Goal: Use online tool/utility: Use online tool/utility

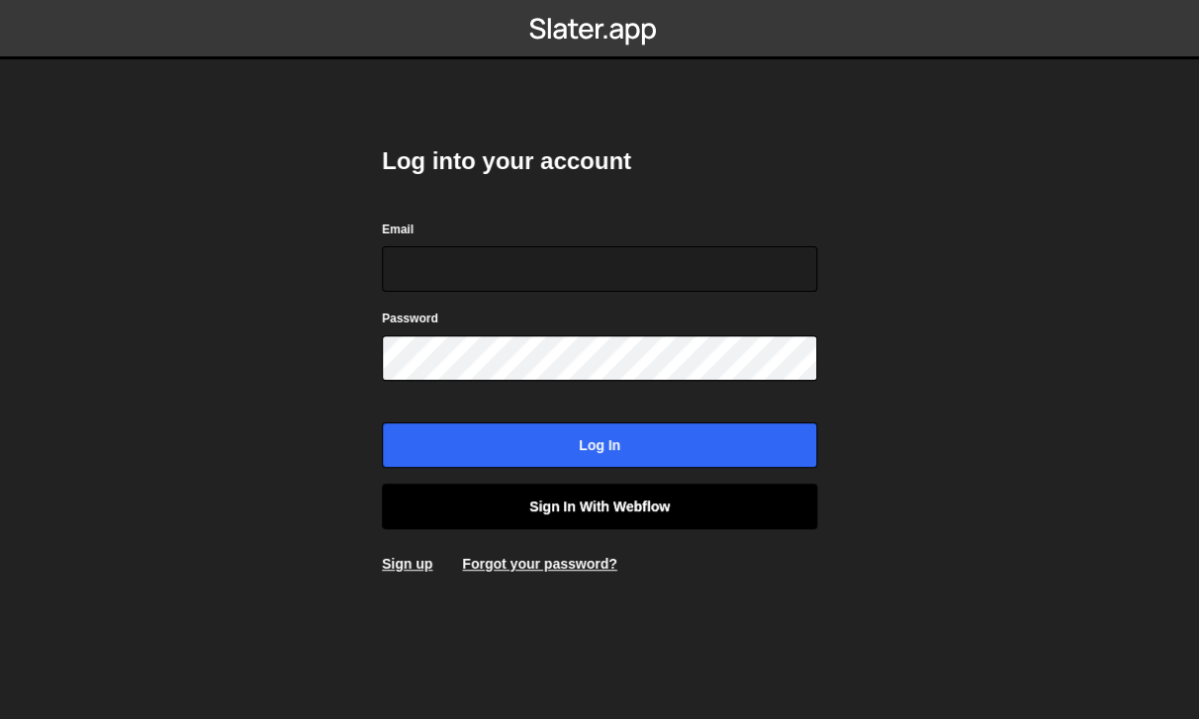
click at [607, 496] on link "Sign in with Webflow" at bounding box center [599, 507] width 435 height 46
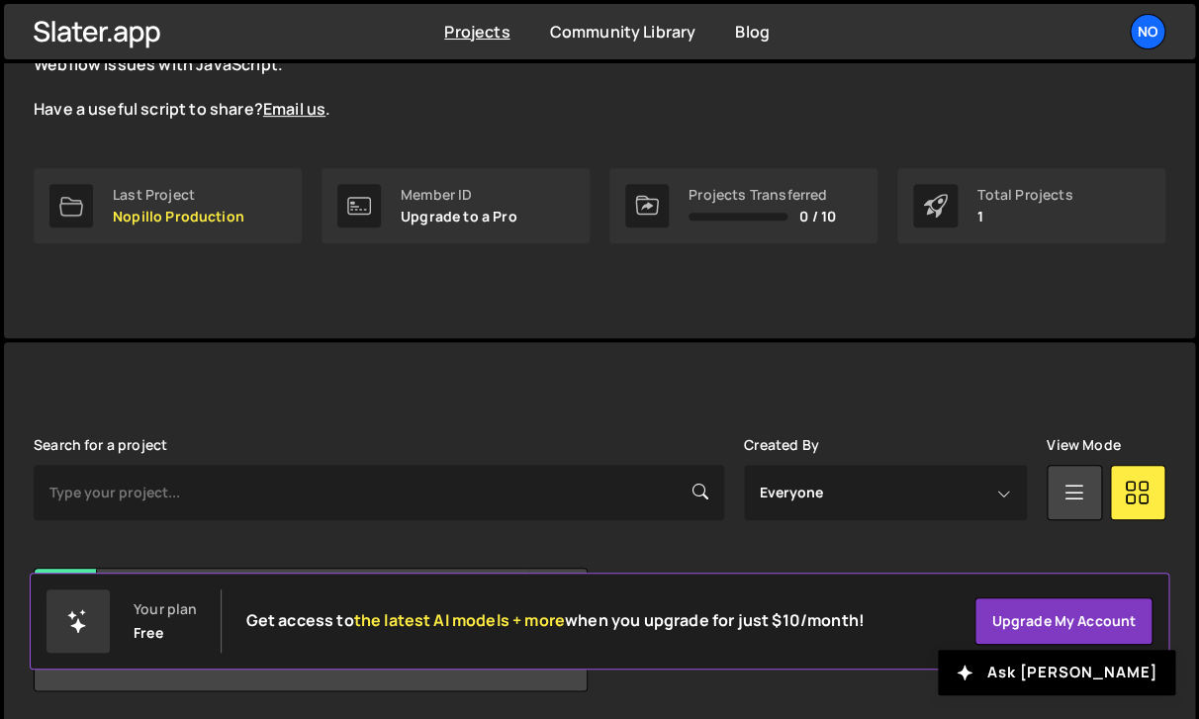
scroll to position [300, 0]
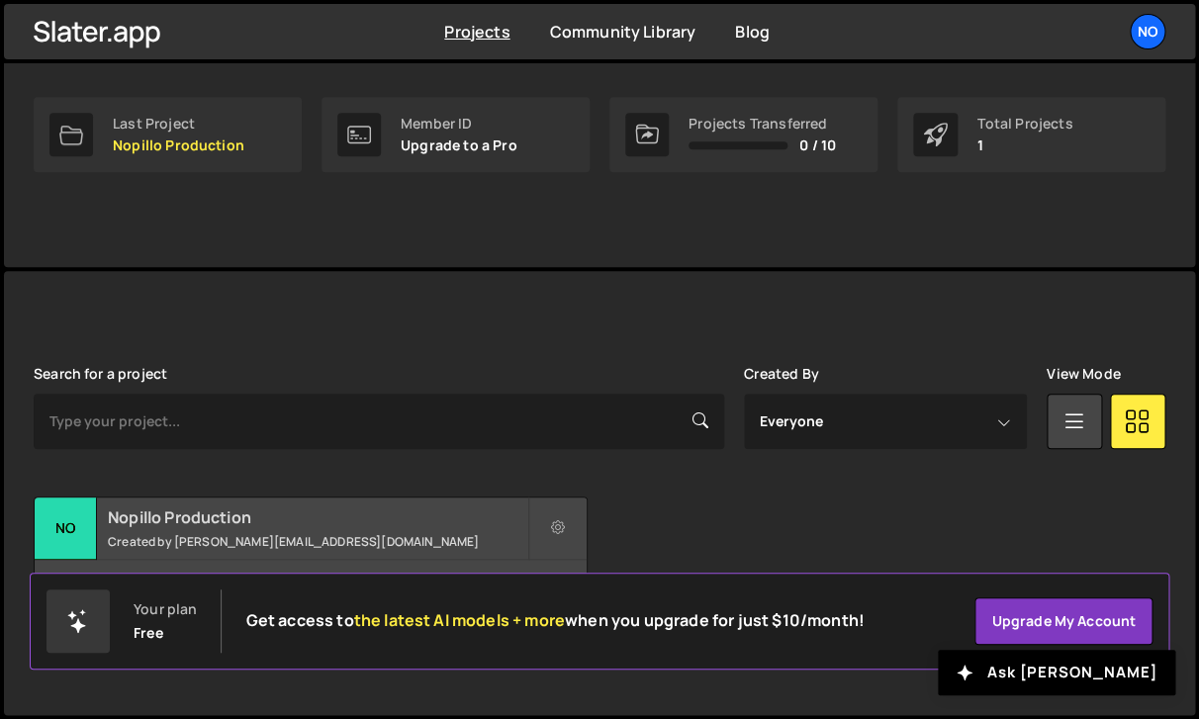
click at [323, 518] on h2 "Nopillo Production" at bounding box center [318, 518] width 420 height 22
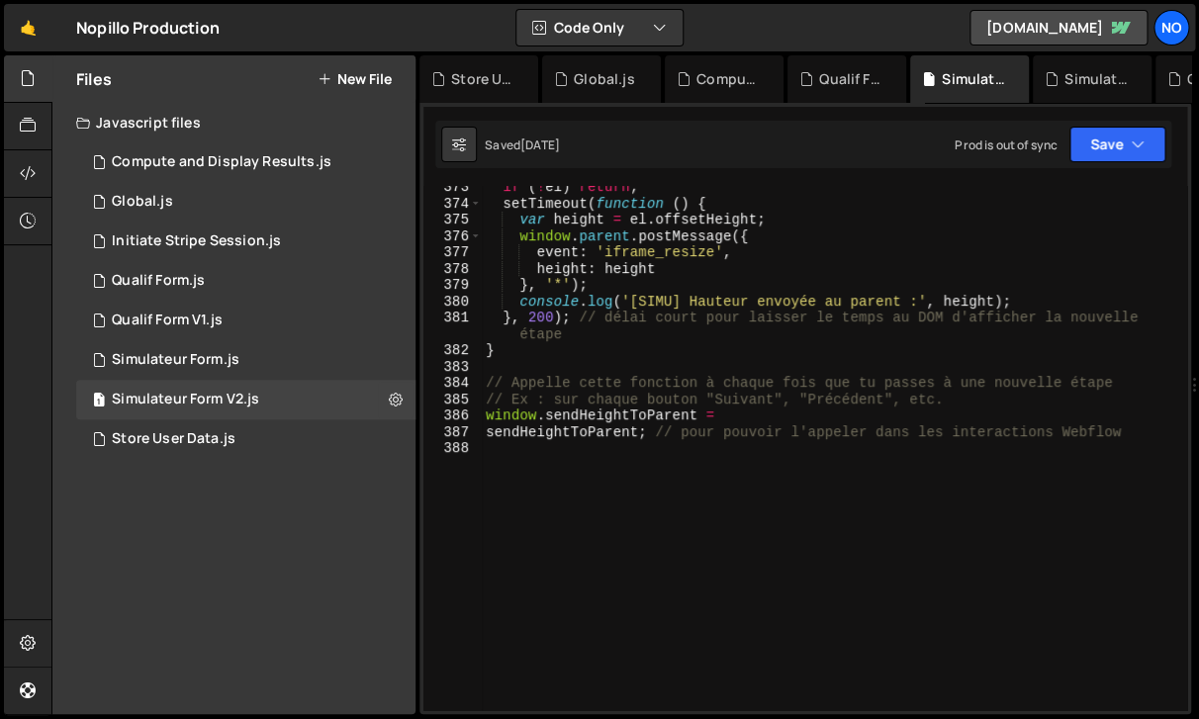
scroll to position [6831, 0]
click at [1107, 156] on button "Save" at bounding box center [1118, 145] width 96 height 36
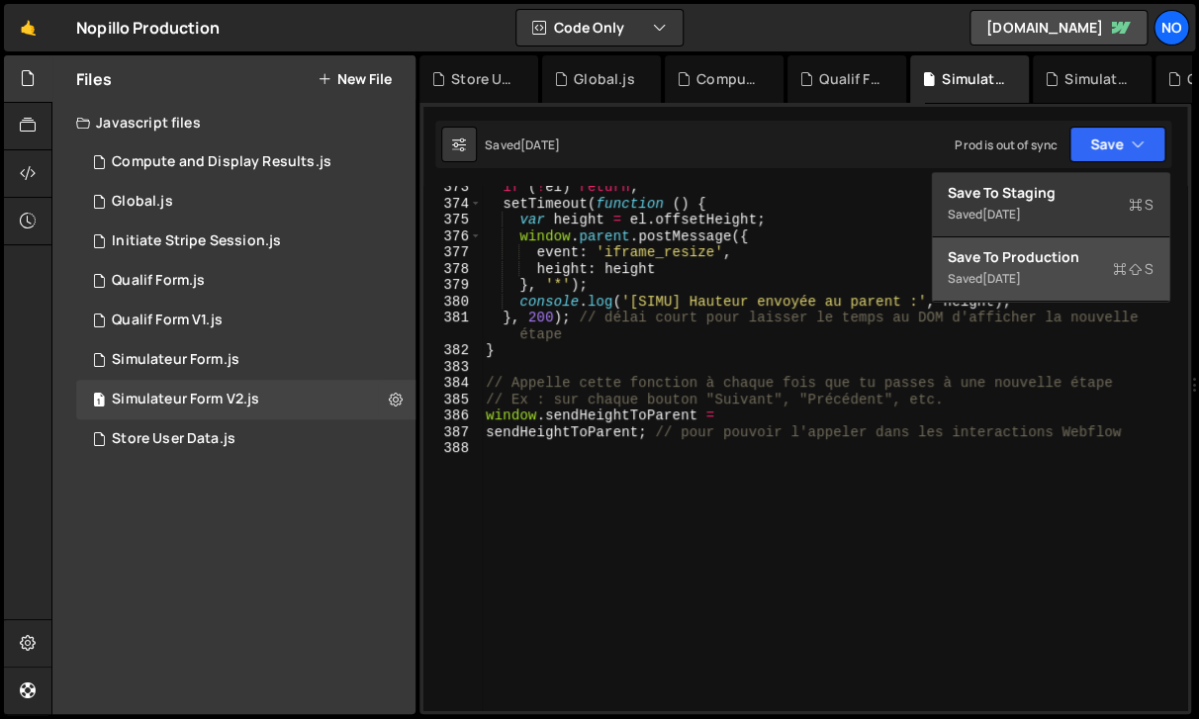
click at [1002, 292] on button "Save to Production S Saved [DATE]" at bounding box center [1050, 269] width 237 height 64
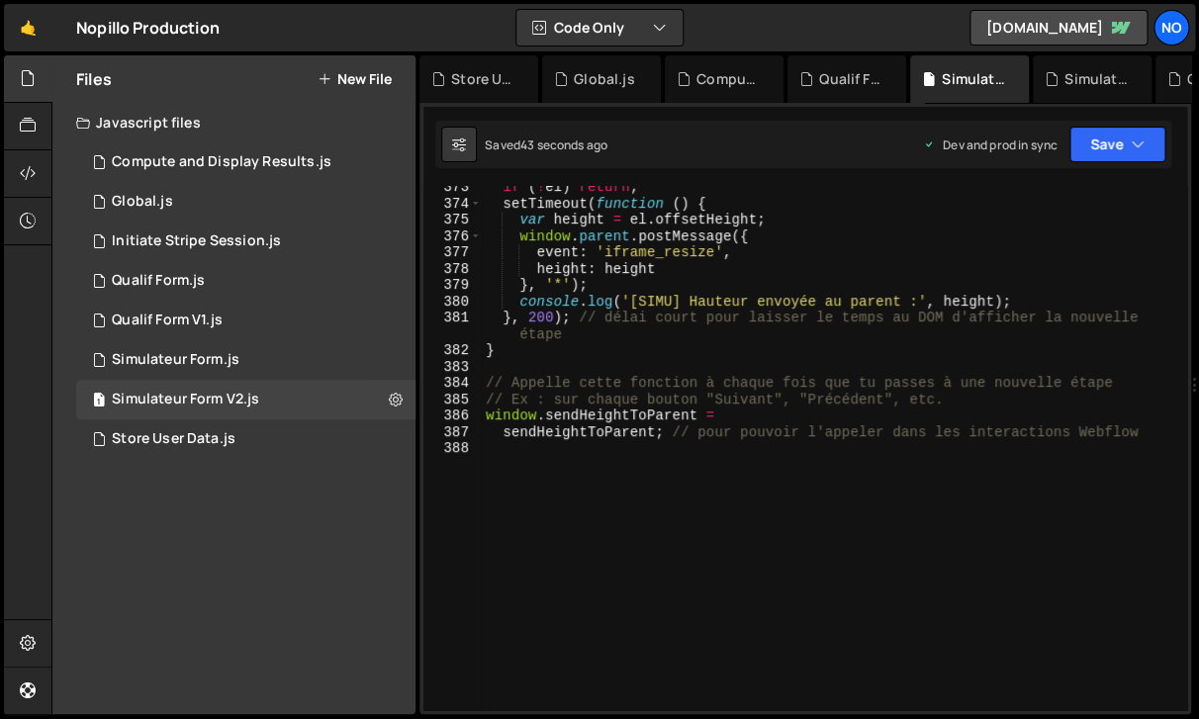
click at [608, 459] on div "if ( ! el ) return ; setTimeout ( function ( ) { var height = el . offsetHeight…" at bounding box center [834, 457] width 705 height 557
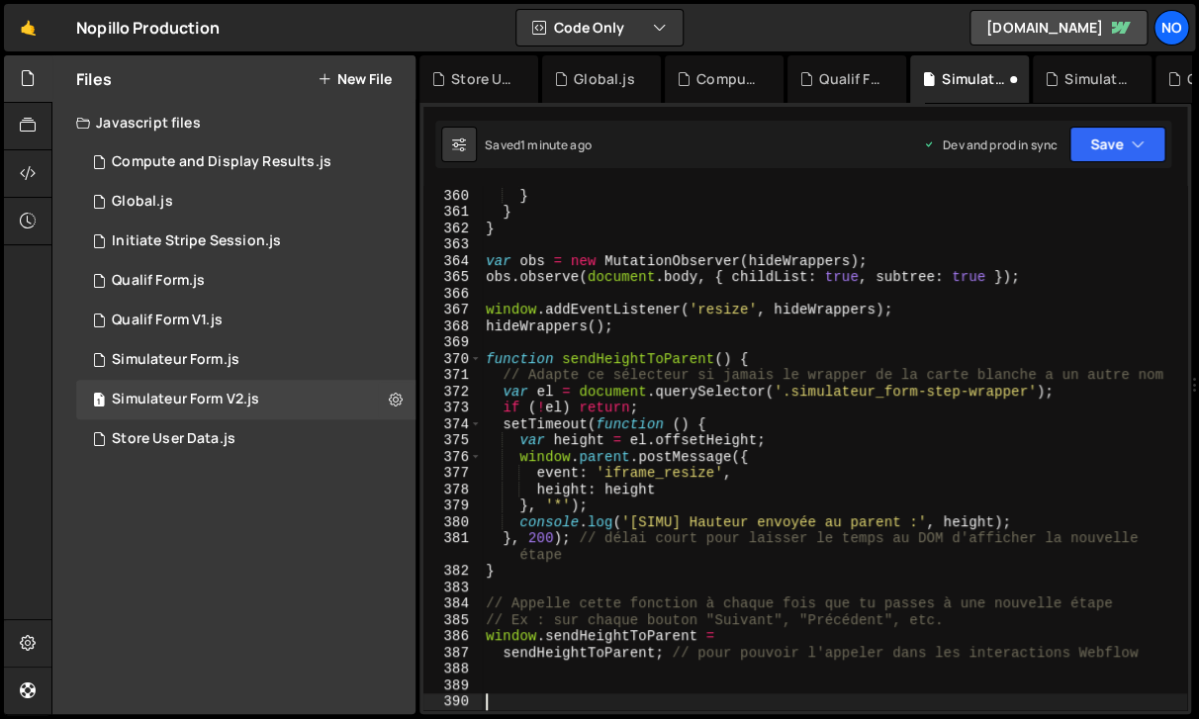
scroll to position [6622, 0]
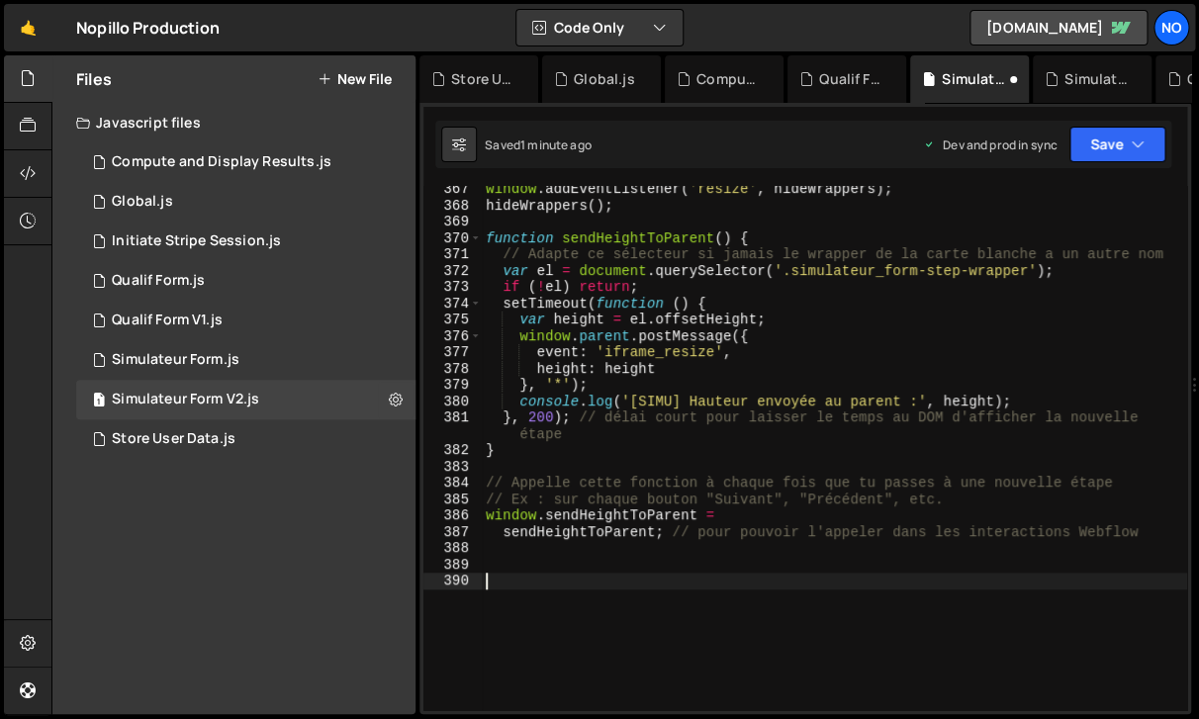
paste textarea "//============== FIN DU CODE DU LOADER ==============//"
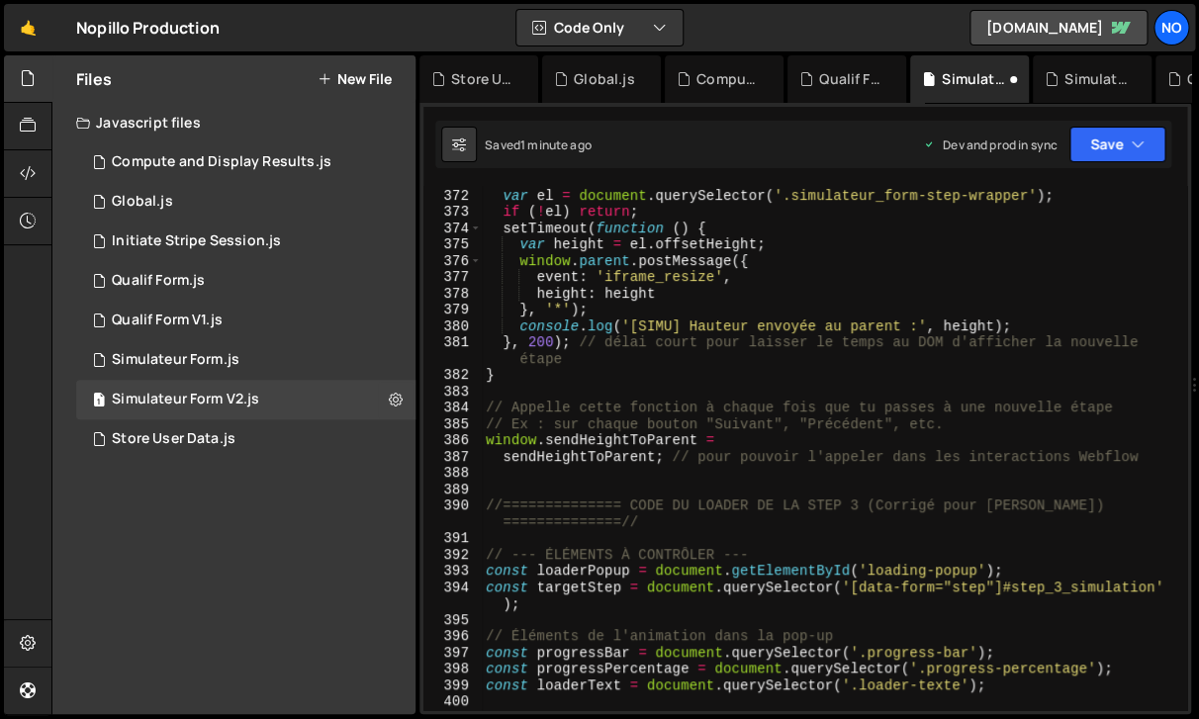
scroll to position [6811, 0]
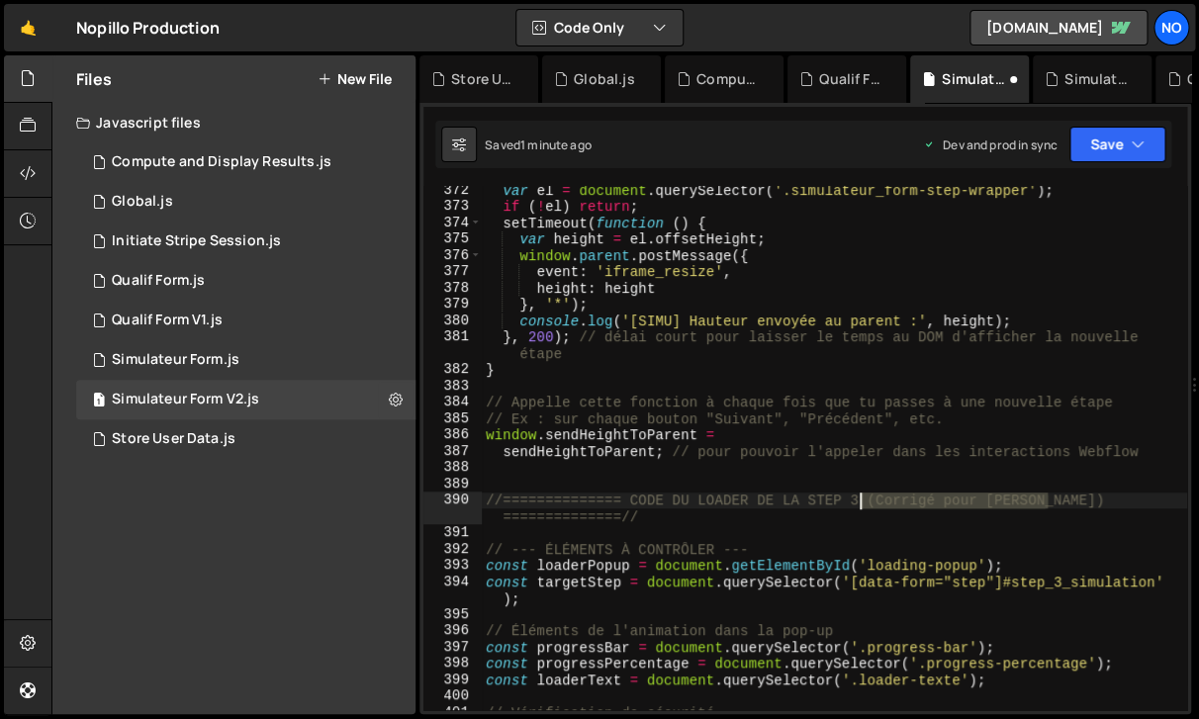
drag, startPoint x: 1055, startPoint y: 499, endPoint x: 864, endPoint y: 508, distance: 191.2
click at [864, 508] on div "var el = document . querySelector ( '.simulateur_form-step-wrapper' ) ; if ( ! …" at bounding box center [834, 469] width 705 height 574
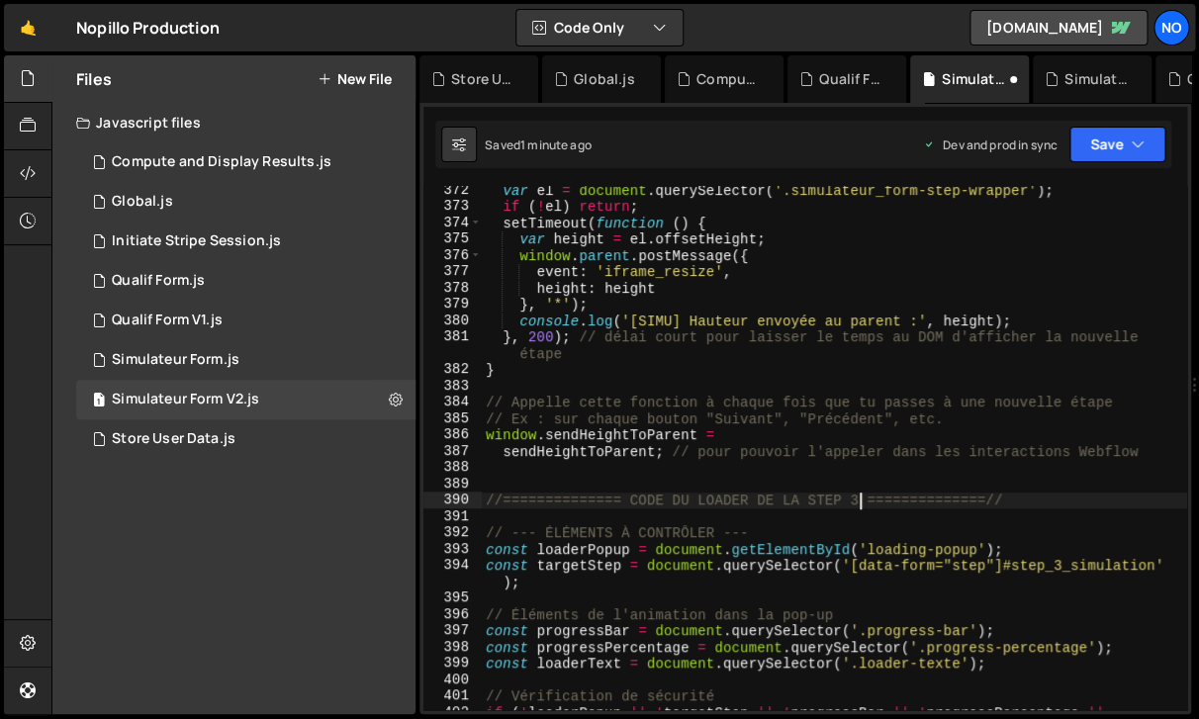
click at [724, 497] on div "var el = document . querySelector ( '.simulateur_form-step-wrapper' ) ; if ( ! …" at bounding box center [834, 469] width 705 height 574
click at [1113, 147] on button "Save" at bounding box center [1118, 145] width 96 height 36
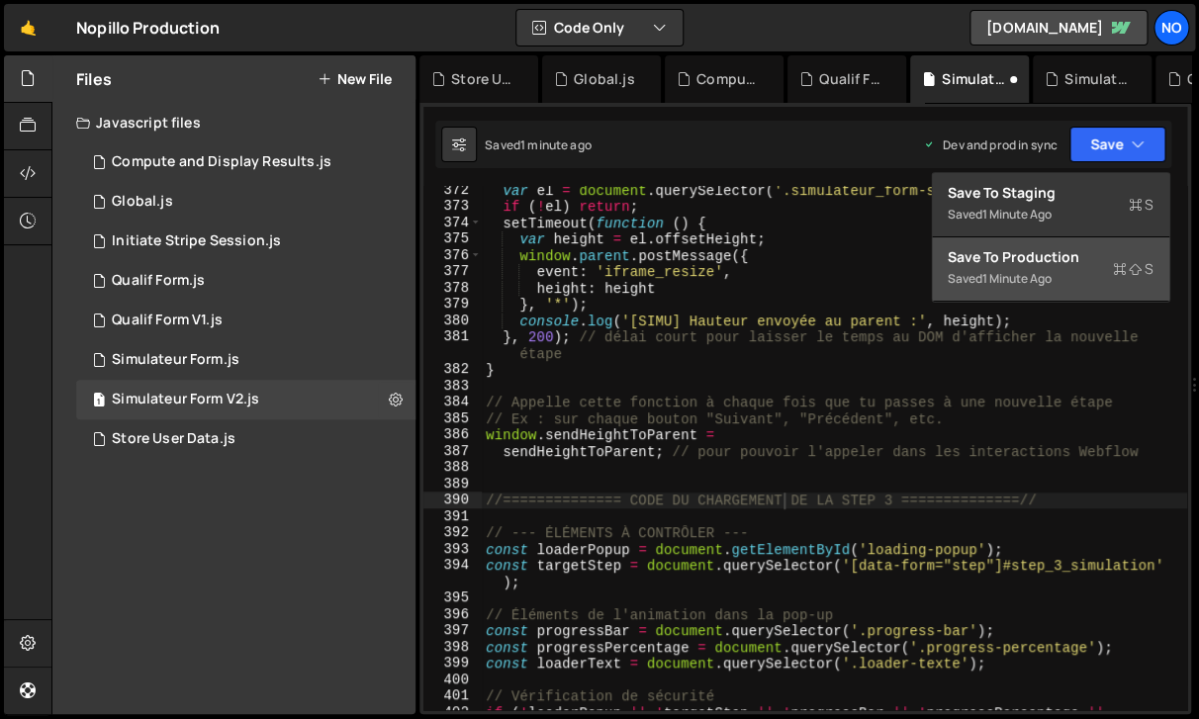
click at [1076, 255] on div "Save to Production S" at bounding box center [1051, 257] width 206 height 20
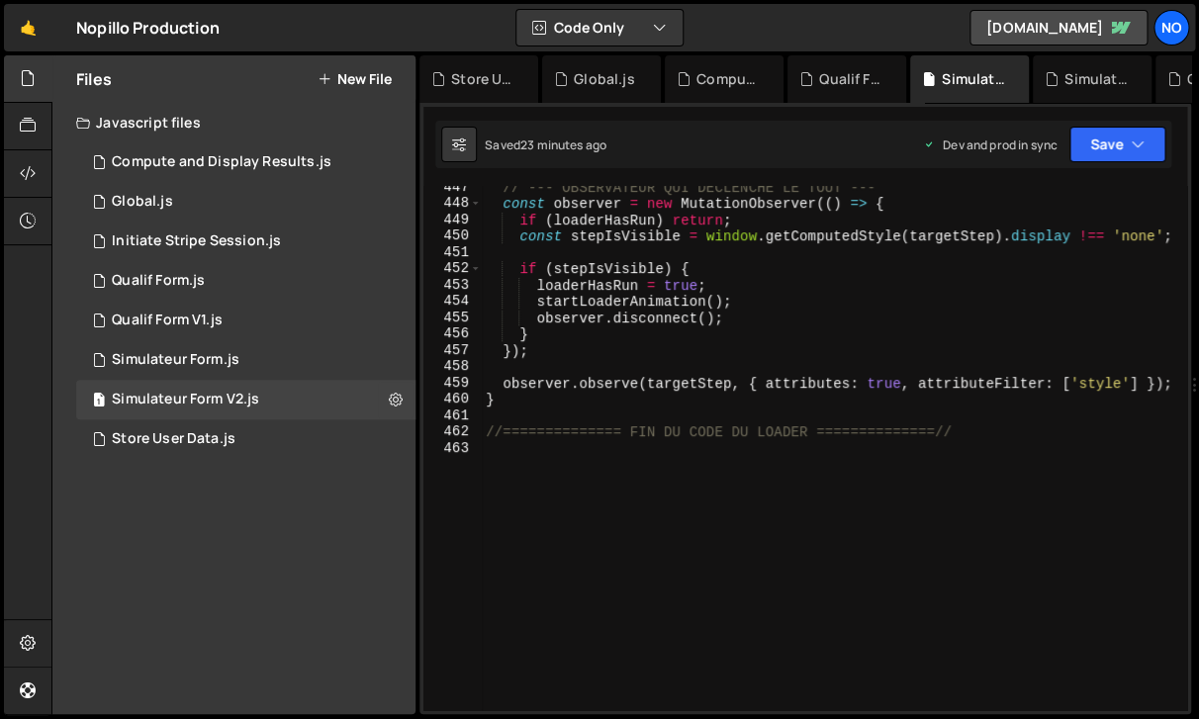
scroll to position [8120, 0]
click at [970, 425] on div "// --- OBSERVATEUR QUI DÉCLENCHE LE TOUT --- const observer = new MutationObser…" at bounding box center [834, 457] width 705 height 557
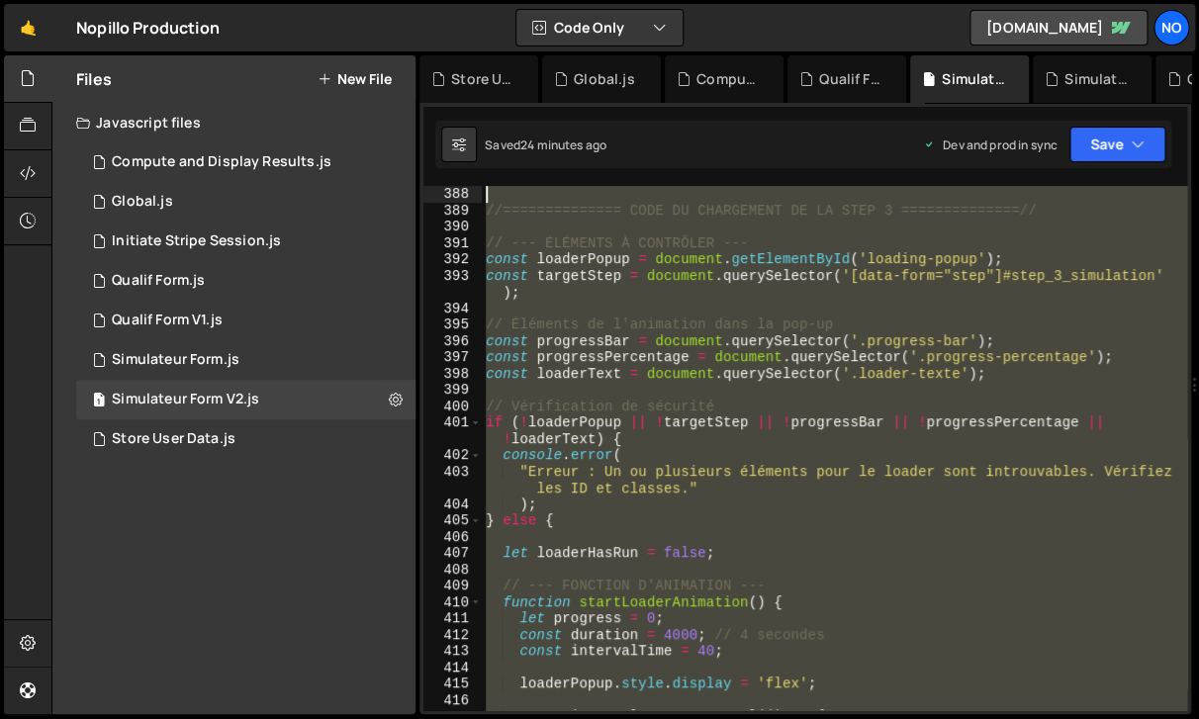
scroll to position [7036, 0]
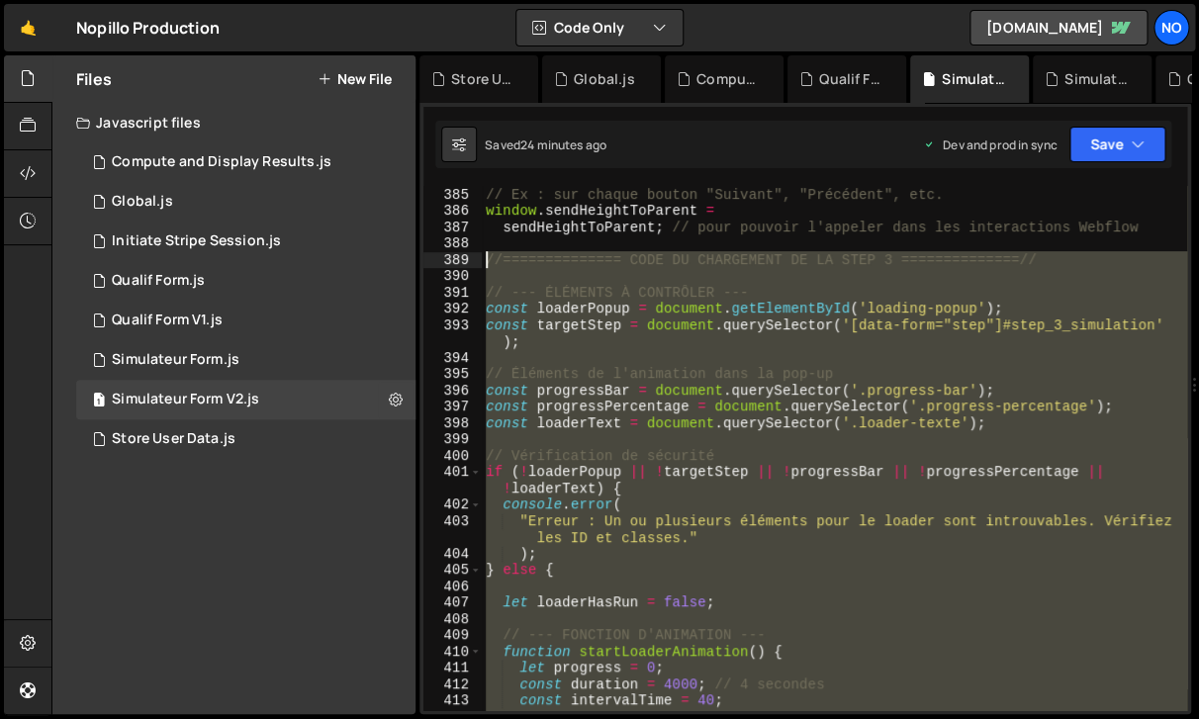
drag, startPoint x: 970, startPoint y: 438, endPoint x: 488, endPoint y: 261, distance: 513.4
click at [488, 261] on div "// Ex : sur chaque bouton "Suivant", "Précédent", etc. window . sendHeightToPar…" at bounding box center [834, 464] width 705 height 557
type textarea "//============== CODE DU CHARGEMENT DE LA STEP 3 ==============//"
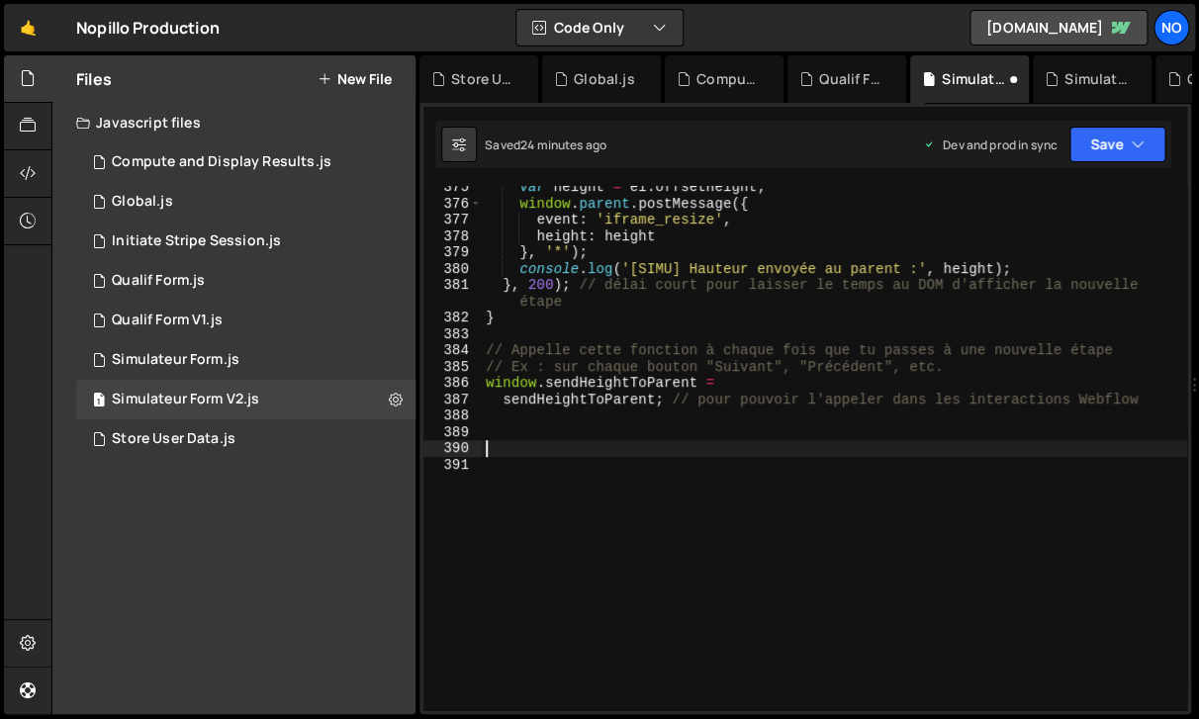
paste textarea "//============== FIN DU CODE DU LOADER ==============//"
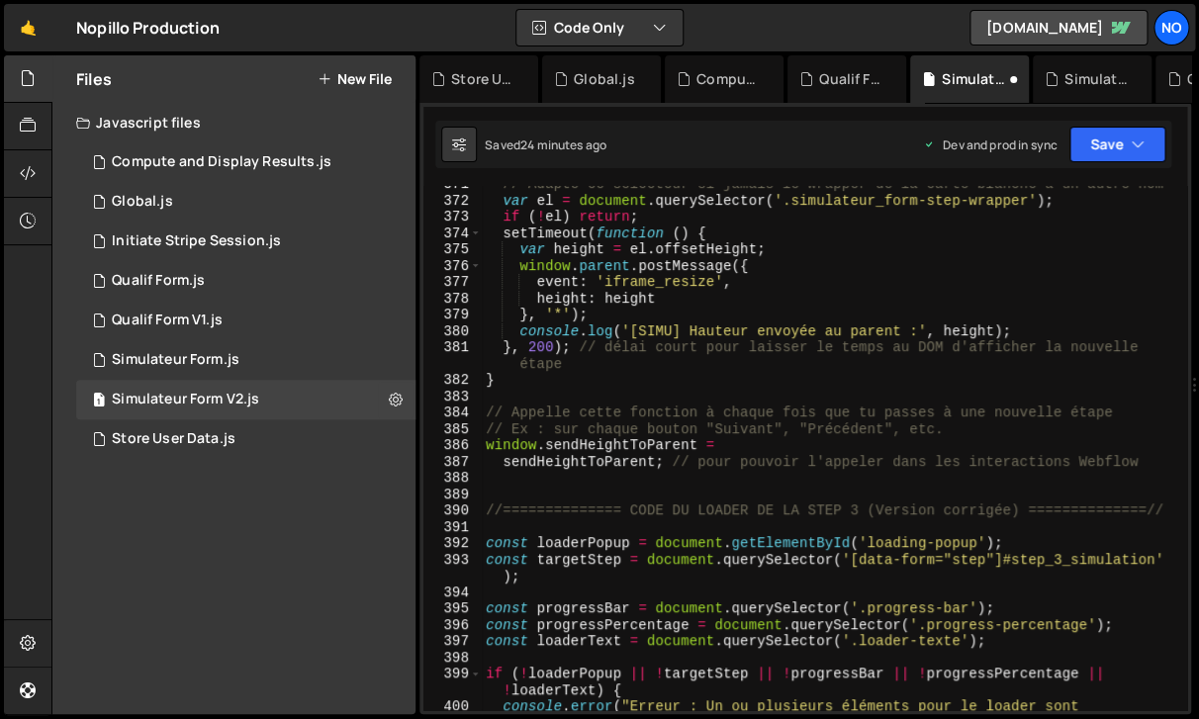
scroll to position [6804, 0]
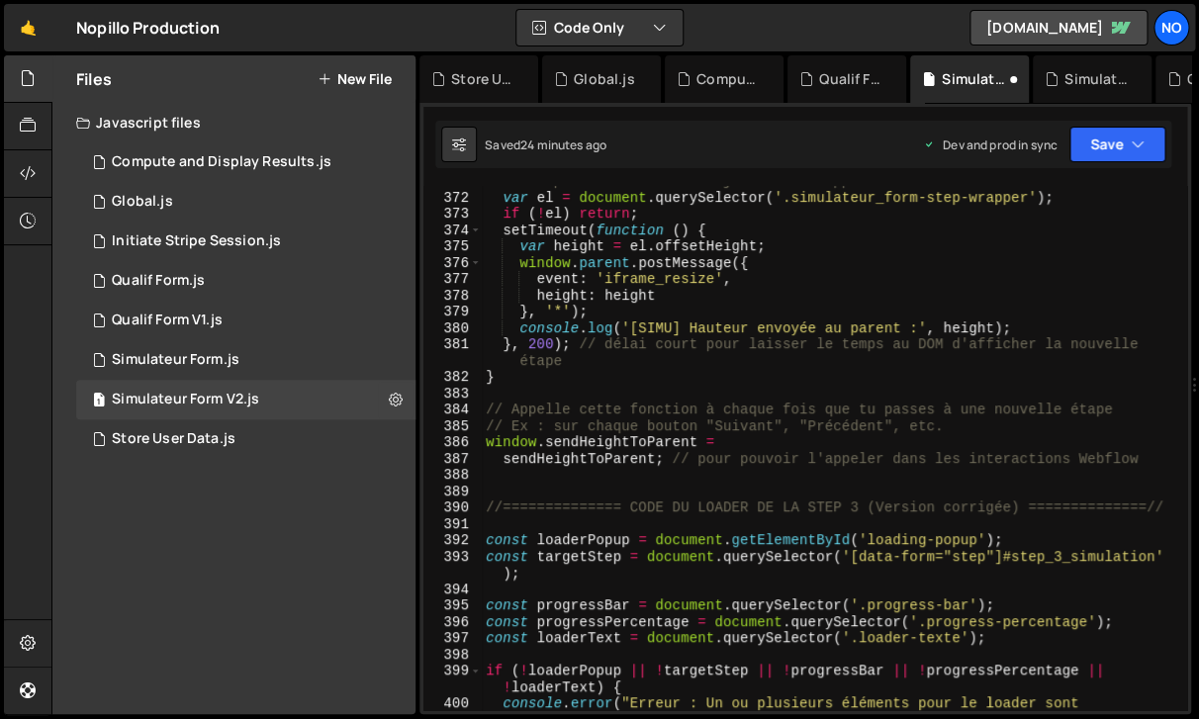
click at [1024, 512] on div "// Adapte ce sélecteur si jamais le wrapper de la carte blanche a un autre nom …" at bounding box center [834, 460] width 705 height 574
drag, startPoint x: 1022, startPoint y: 510, endPoint x: 868, endPoint y: 511, distance: 154.3
click at [868, 511] on div "// Adapte ce sélecteur si jamais le wrapper de la carte blanche a un autre nom …" at bounding box center [834, 460] width 705 height 574
type textarea "//============== CODE DU LOADER DE LA STEP 3 ==============//"
click at [1136, 147] on icon "button" at bounding box center [1138, 145] width 14 height 20
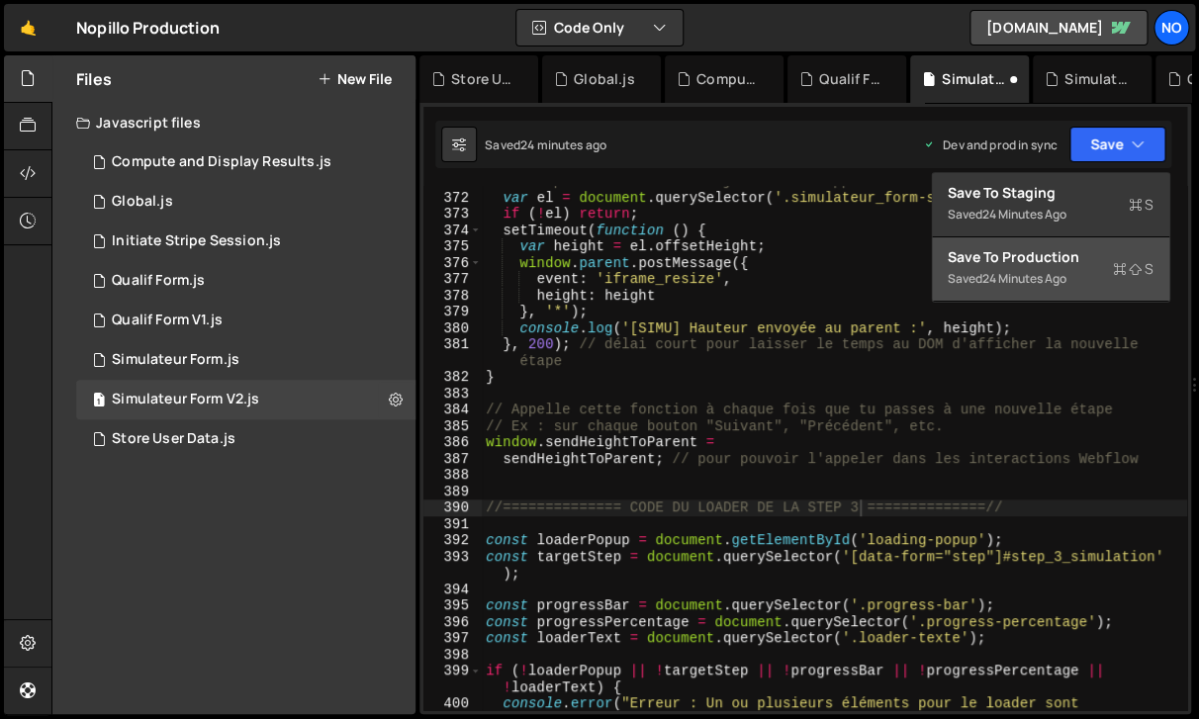
click at [1072, 290] on div "Saved 24 minutes ago" at bounding box center [1051, 279] width 206 height 24
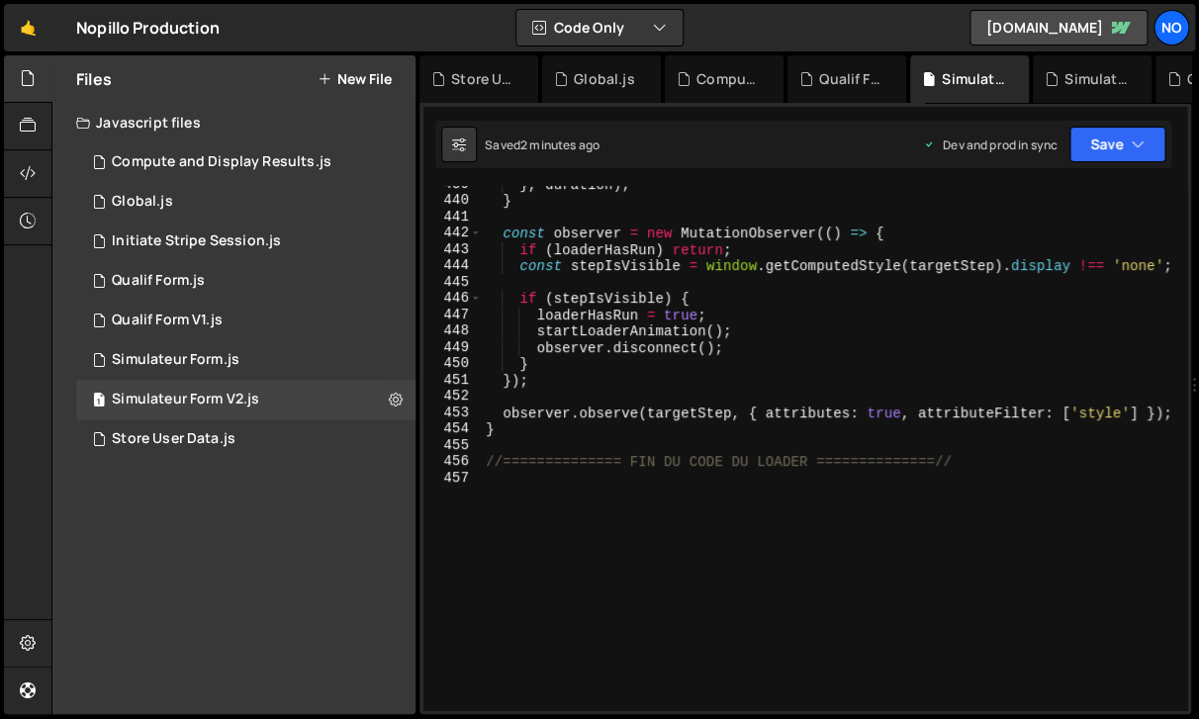
scroll to position [8015, 0]
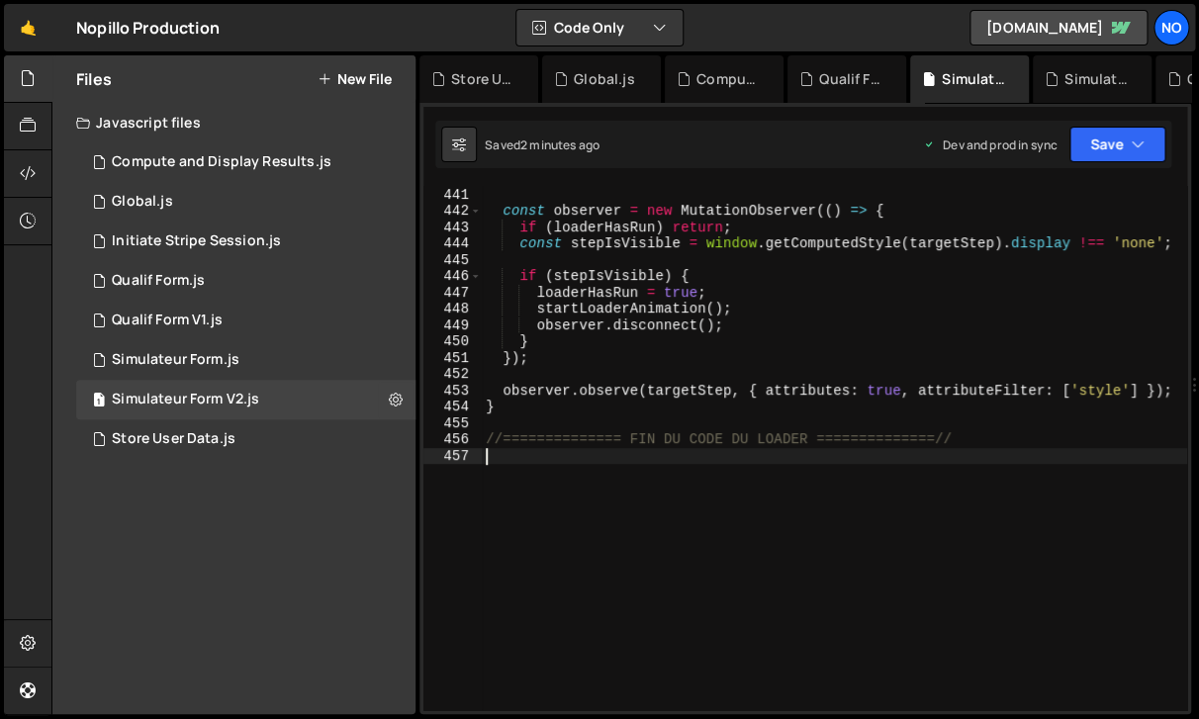
click at [587, 456] on div "} const observer = new MutationObserver (( ) => { if ( loaderHasRun ) return ; …" at bounding box center [834, 448] width 705 height 557
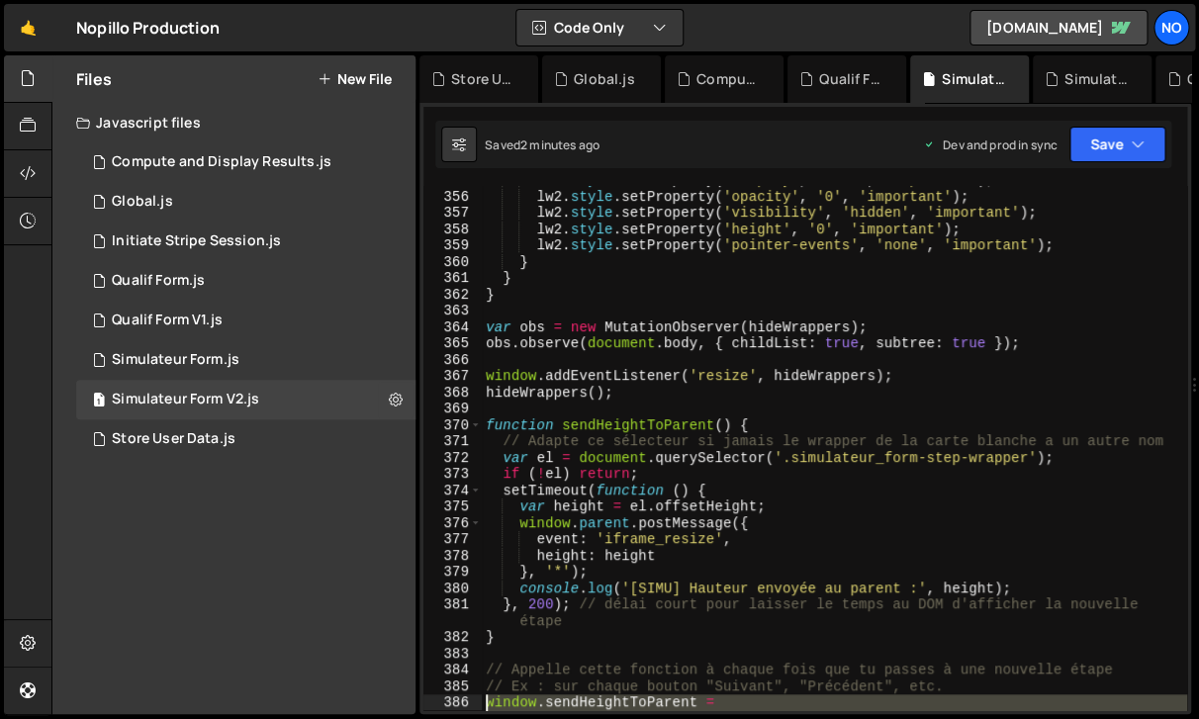
scroll to position [6659, 0]
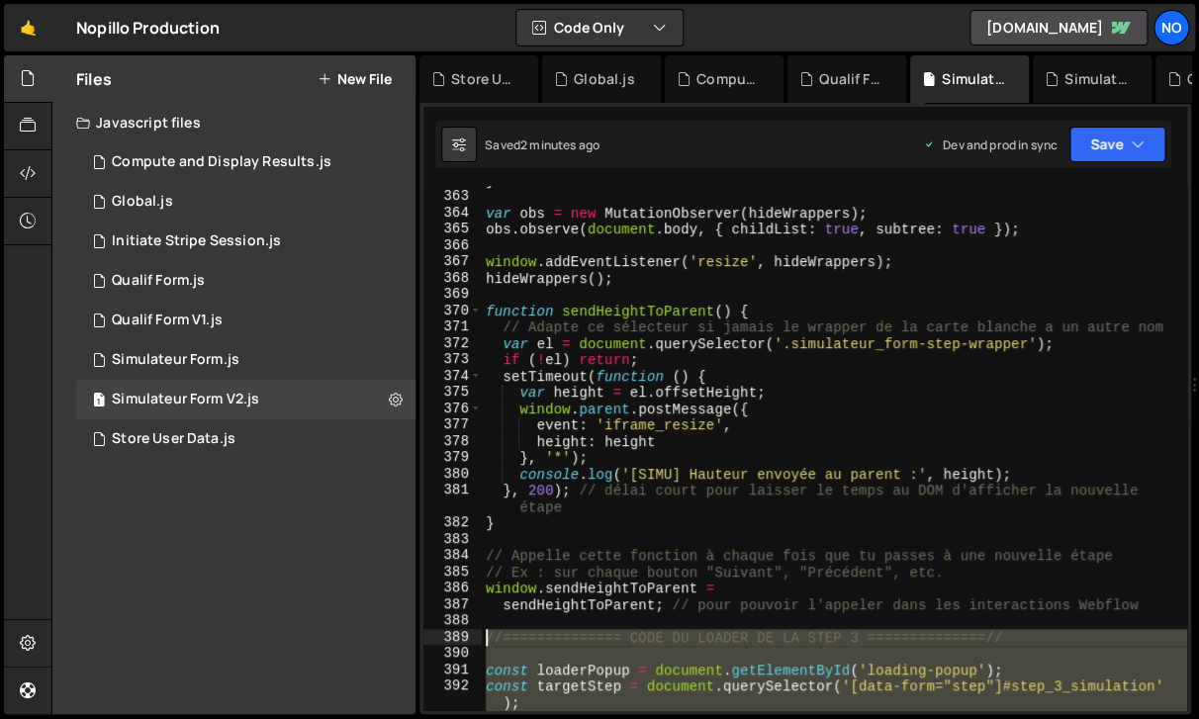
drag, startPoint x: 551, startPoint y: 458, endPoint x: 486, endPoint y: 638, distance: 191.5
click at [486, 638] on div "} var obs = new MutationObserver ( hideWrappers ) ; obs . observe ( document . …" at bounding box center [834, 450] width 705 height 557
type textarea "//============== CODE DU LOADER DE LA STEP 3 ==============//"
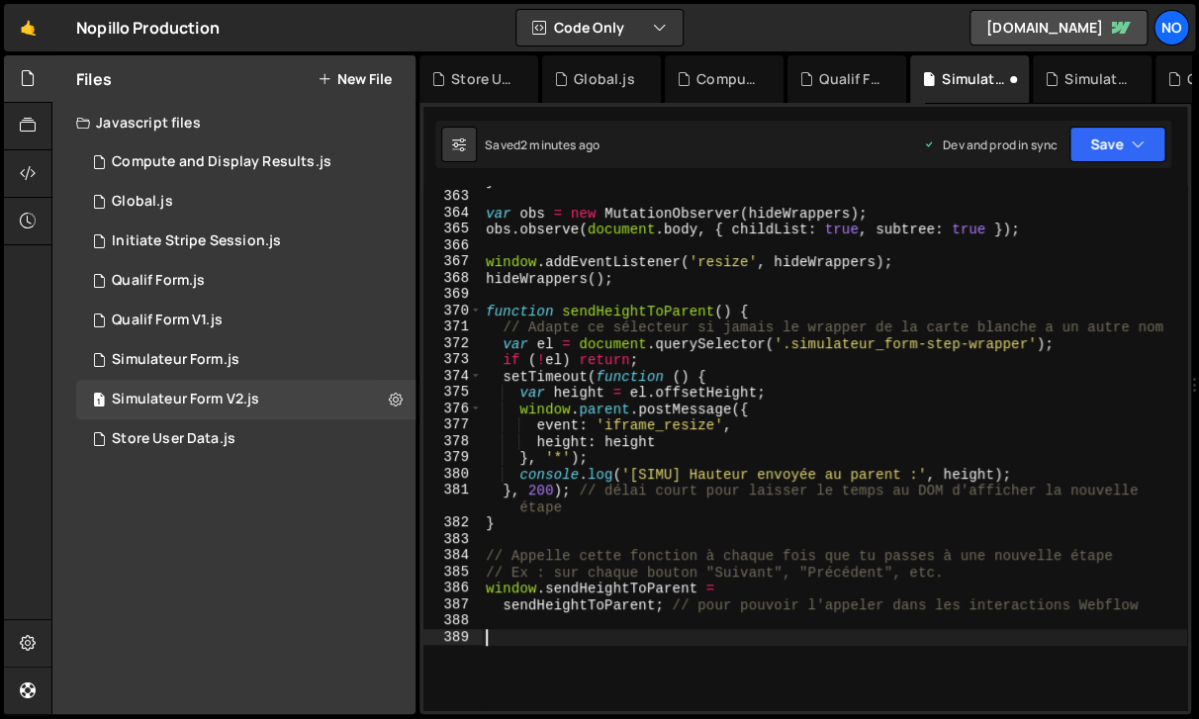
paste textarea "//============== FIN DU CODE DU LOADER ==============//"
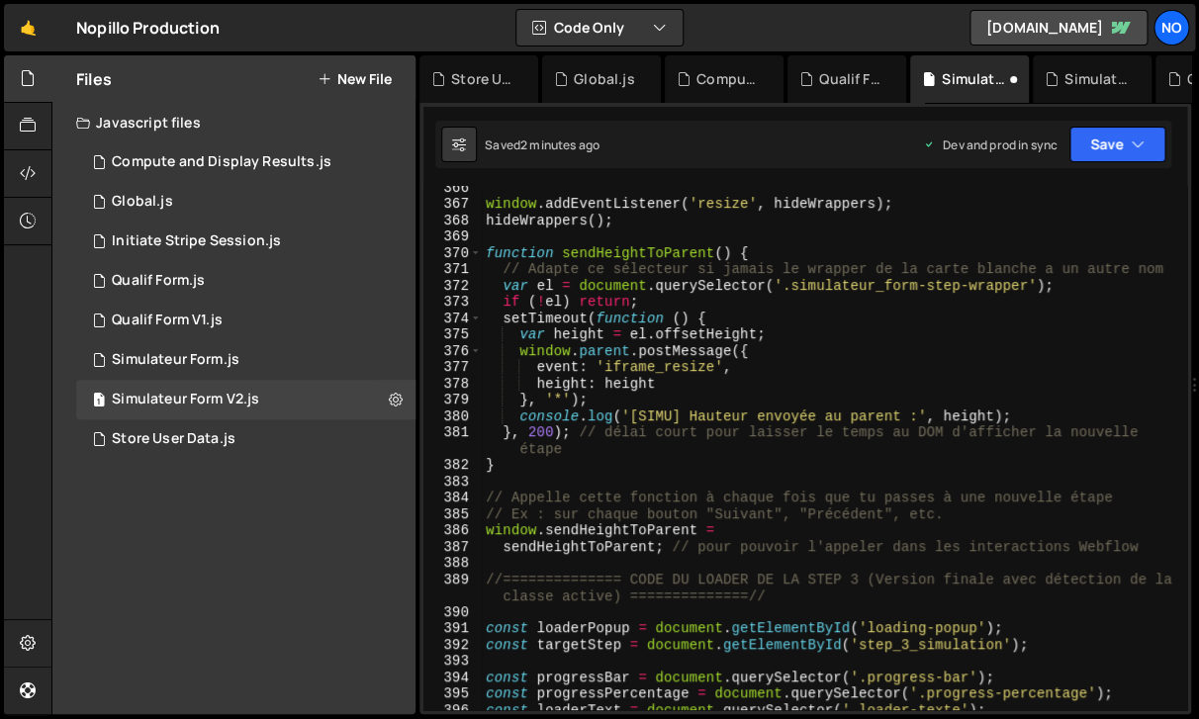
scroll to position [6716, 0]
click at [1143, 551] on div "window . addEventListener ( 'resize' , hideWrappers ) ; hideWrappers ( ) ; func…" at bounding box center [834, 457] width 705 height 557
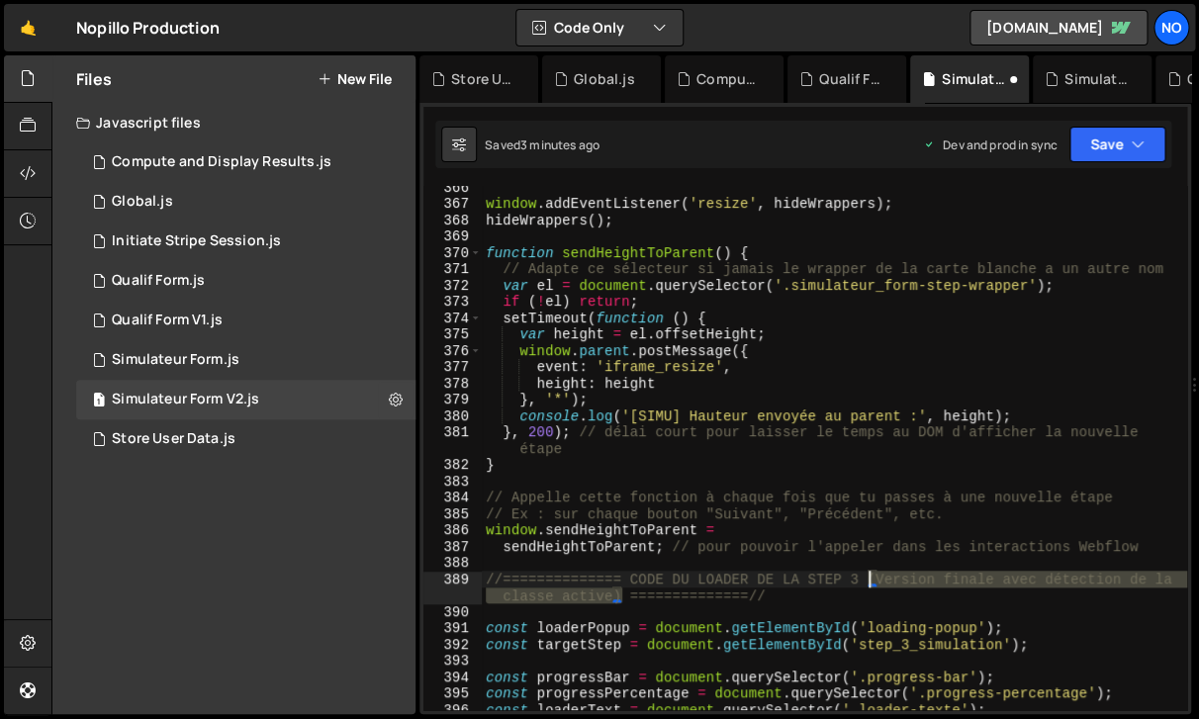
drag, startPoint x: 625, startPoint y: 599, endPoint x: 870, endPoint y: 581, distance: 245.0
click at [870, 582] on div "window . addEventListener ( 'resize' , hideWrappers ) ; hideWrappers ( ) ; func…" at bounding box center [834, 457] width 705 height 557
type textarea "//============== CODE DU LOADER DE LA STEP 3 ==============//"
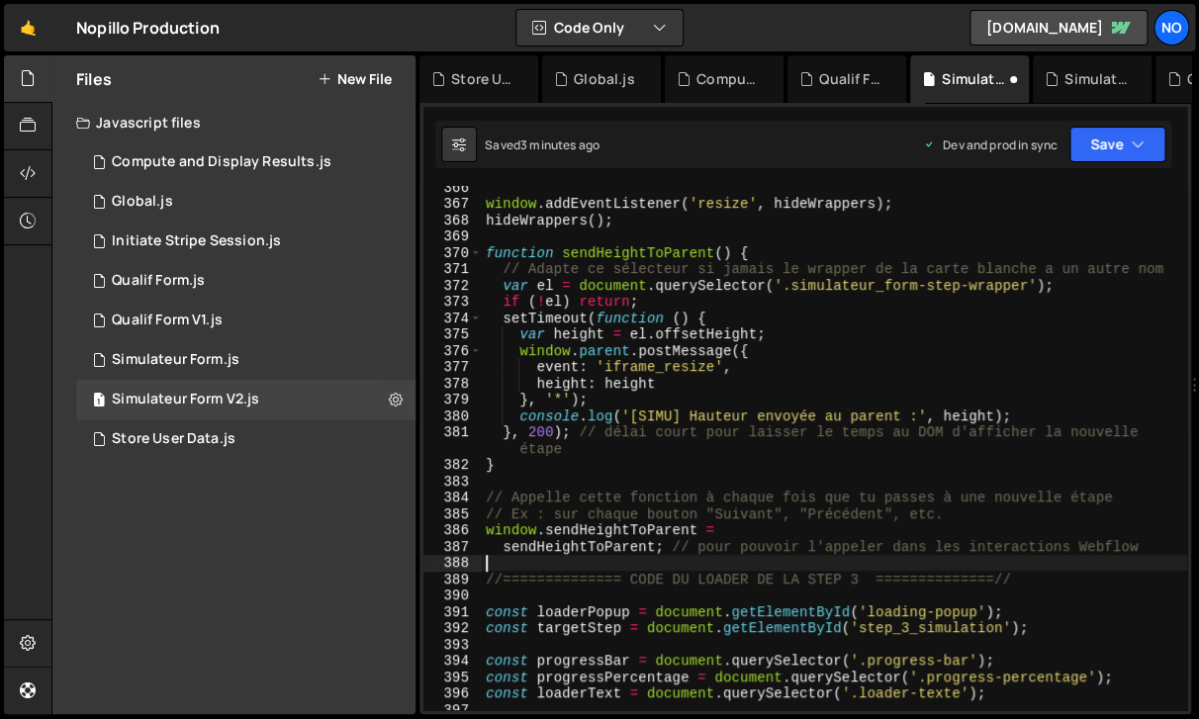
click at [851, 566] on div "window . addEventListener ( 'resize' , hideWrappers ) ; hideWrappers ( ) ; func…" at bounding box center [834, 466] width 705 height 574
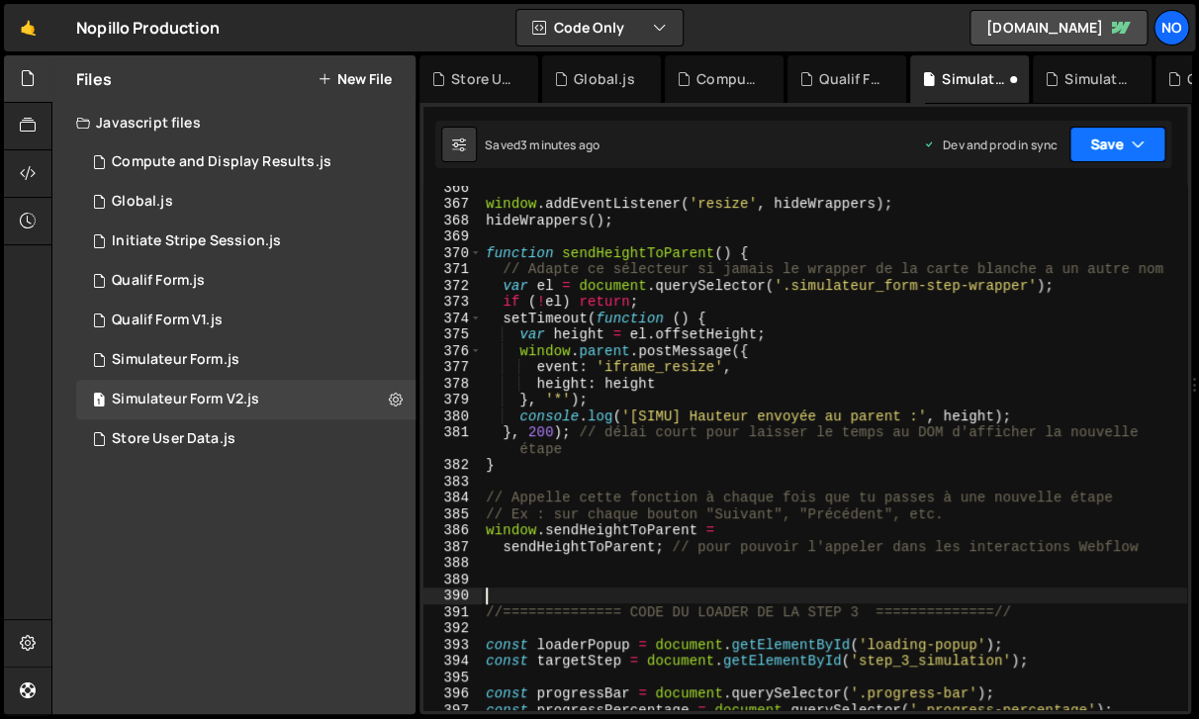
click at [1121, 139] on button "Save" at bounding box center [1118, 145] width 96 height 36
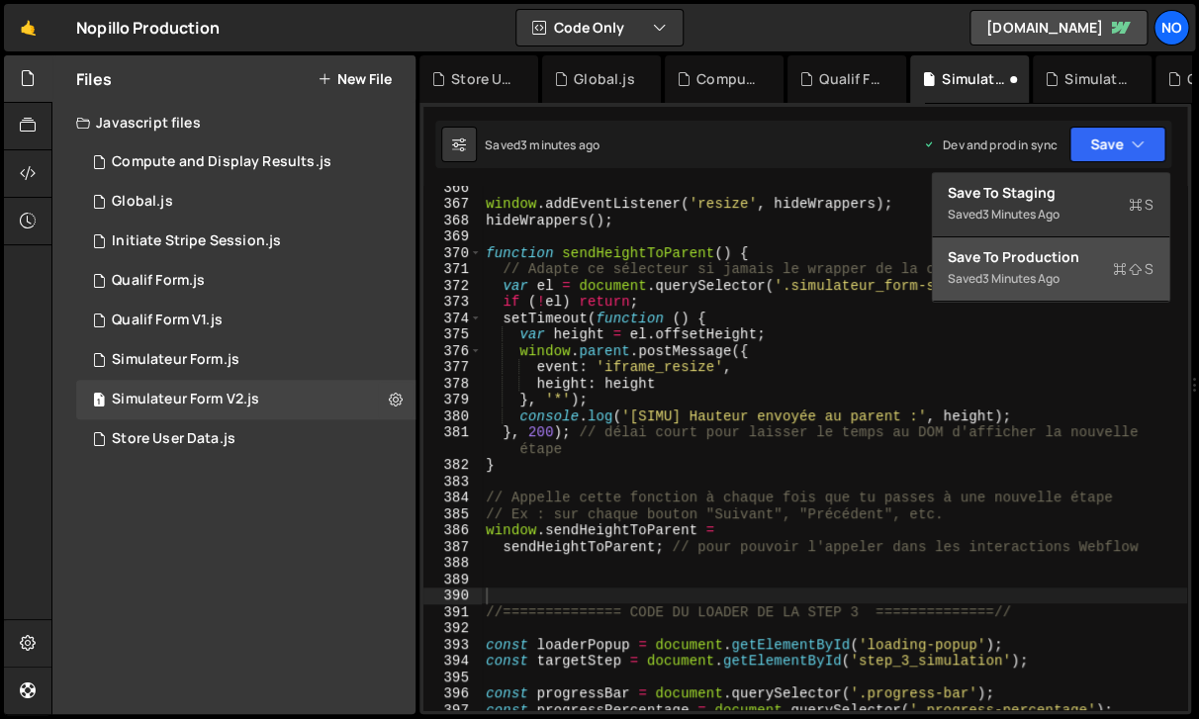
click at [1083, 285] on div "Saved 3 minutes ago" at bounding box center [1051, 279] width 206 height 24
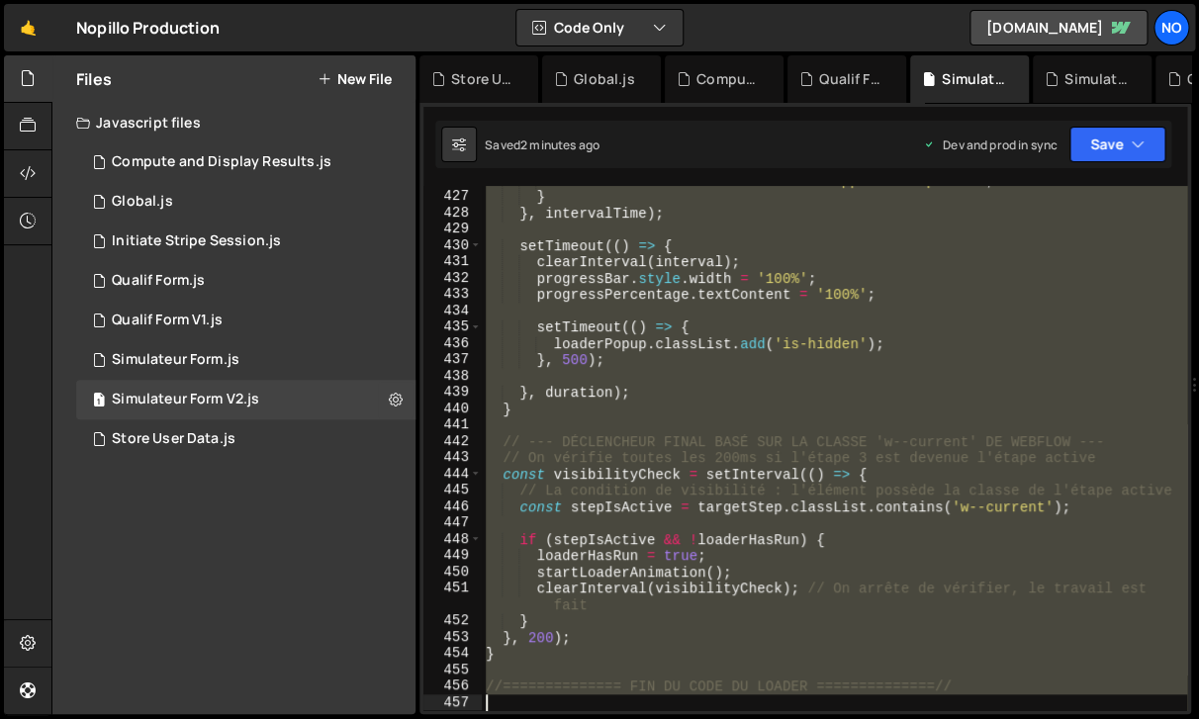
scroll to position [7769, 0]
drag, startPoint x: 489, startPoint y: 511, endPoint x: 629, endPoint y: 700, distance: 235.5
click at [629, 700] on div "loaderText . textContent = "Votre rapport est prêt !" ; } } , intervalTime ) ; …" at bounding box center [834, 450] width 705 height 557
type textarea "//============== FIN DU CODE DU LOADER ==============//"
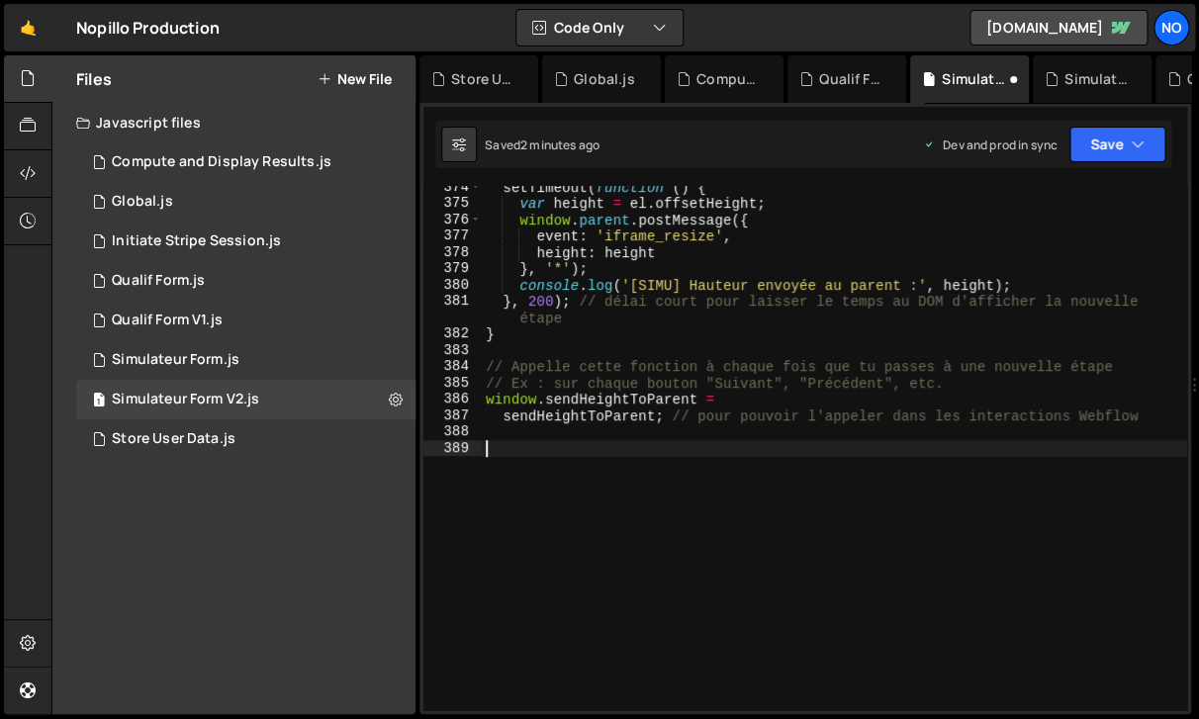
paste textarea "//============== FIN DU CODE DU LOADER ==============//"
type textarea "//============== FIN DU CODE DU LOADER ==============//"
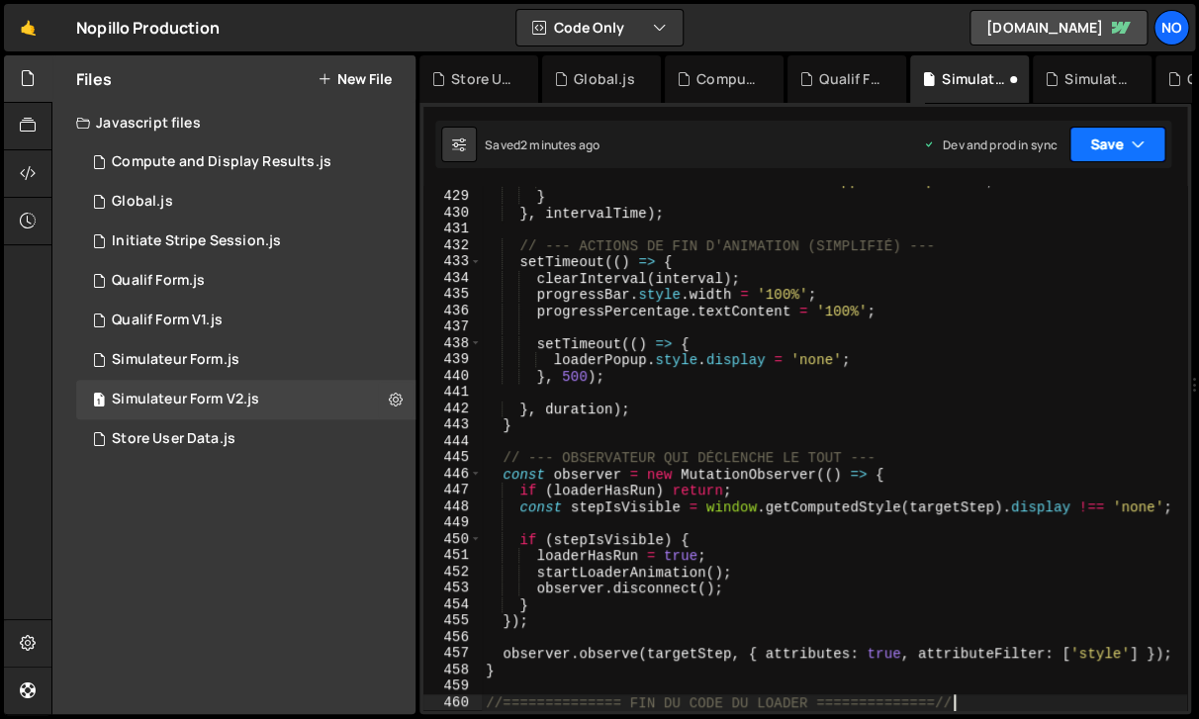
click at [1110, 156] on button "Save" at bounding box center [1118, 145] width 96 height 36
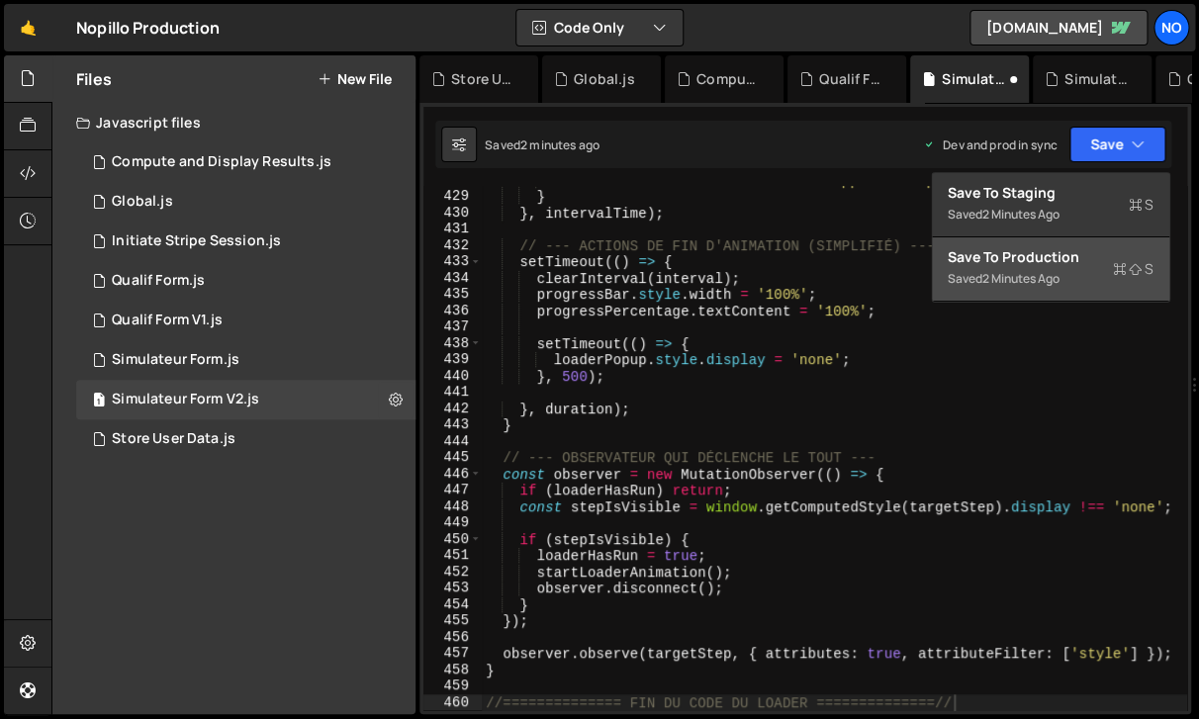
click at [1045, 283] on div "2 minutes ago" at bounding box center [1020, 278] width 77 height 17
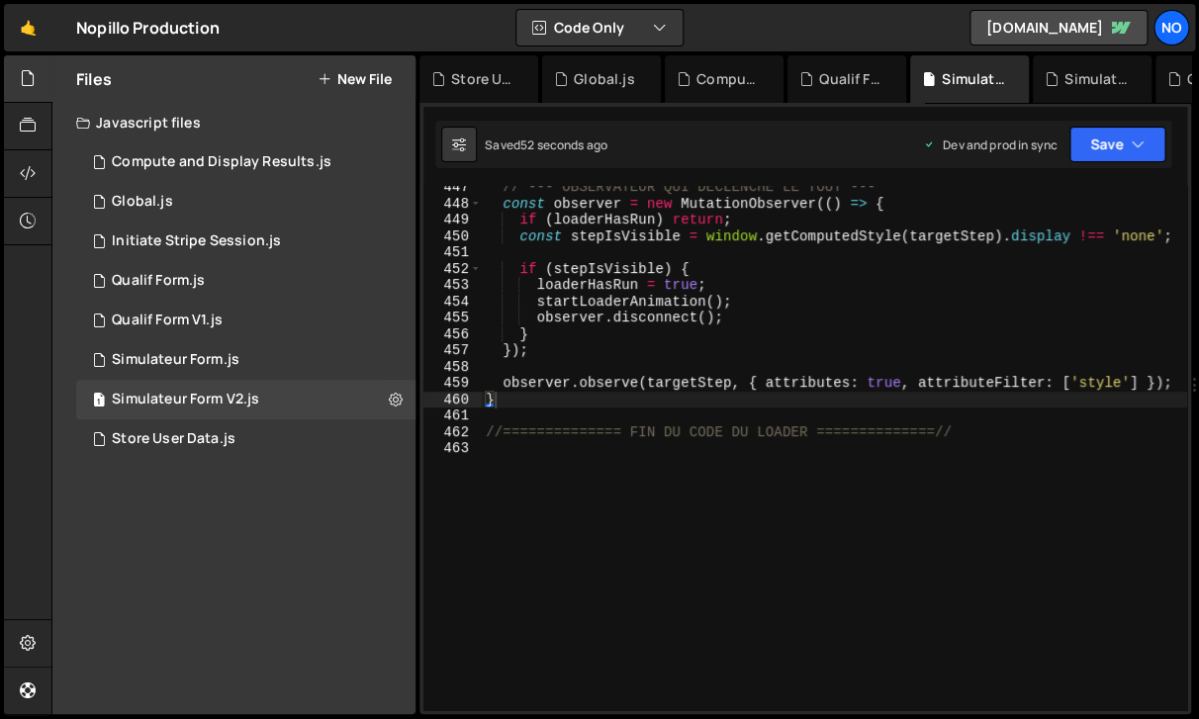
scroll to position [8137, 0]
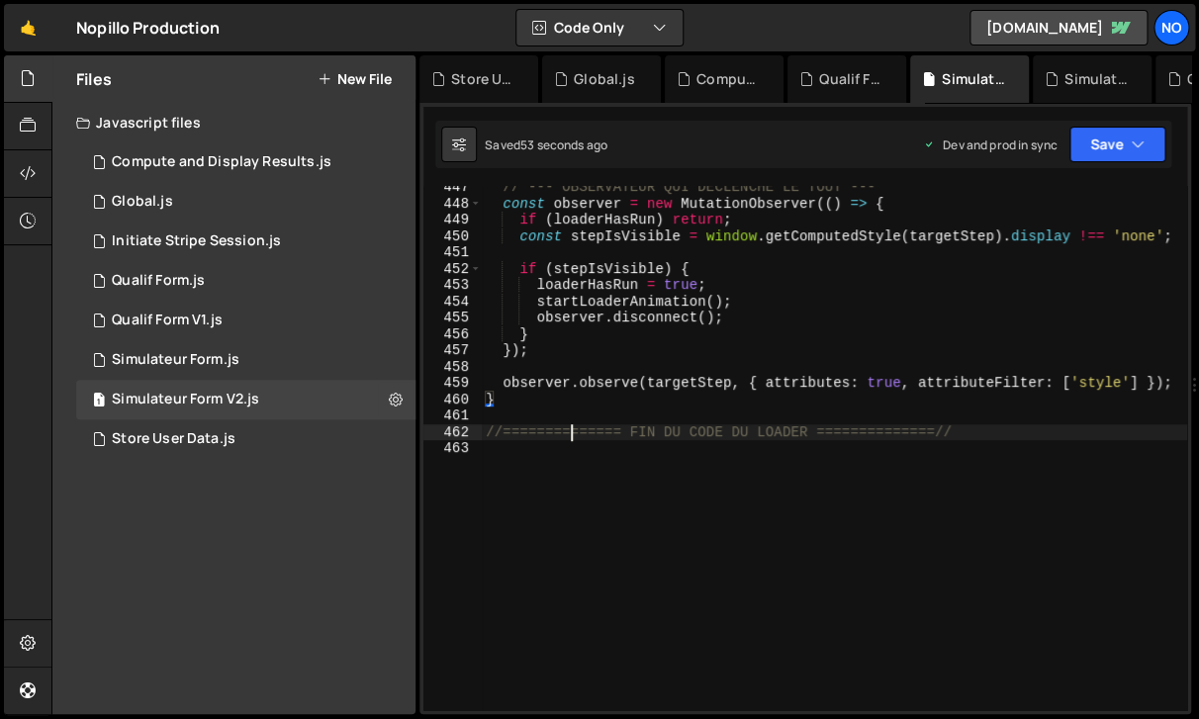
click at [572, 433] on div "// --- OBSERVATEUR QUI DÉCLENCHE LE TOUT --- const observer = new MutationObser…" at bounding box center [834, 457] width 705 height 557
click at [517, 455] on div "// --- OBSERVATEUR QUI DÉCLENCHE LE TOUT --- const observer = new MutationObser…" at bounding box center [834, 457] width 705 height 557
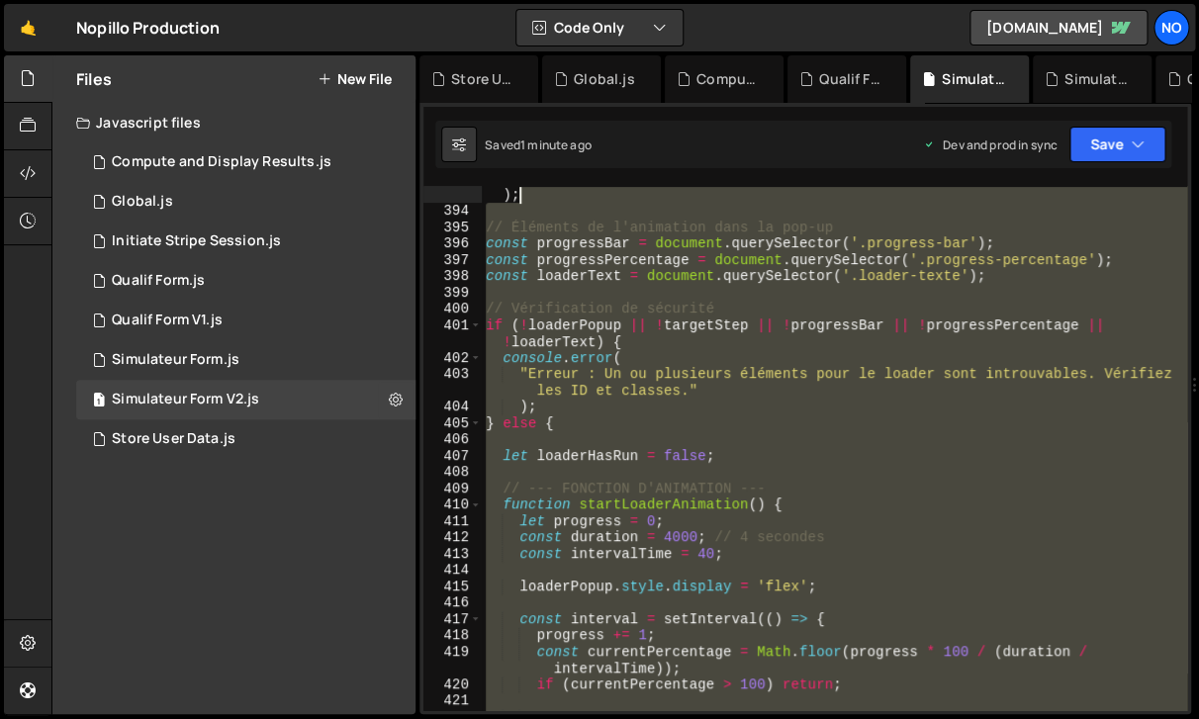
scroll to position [6905, 0]
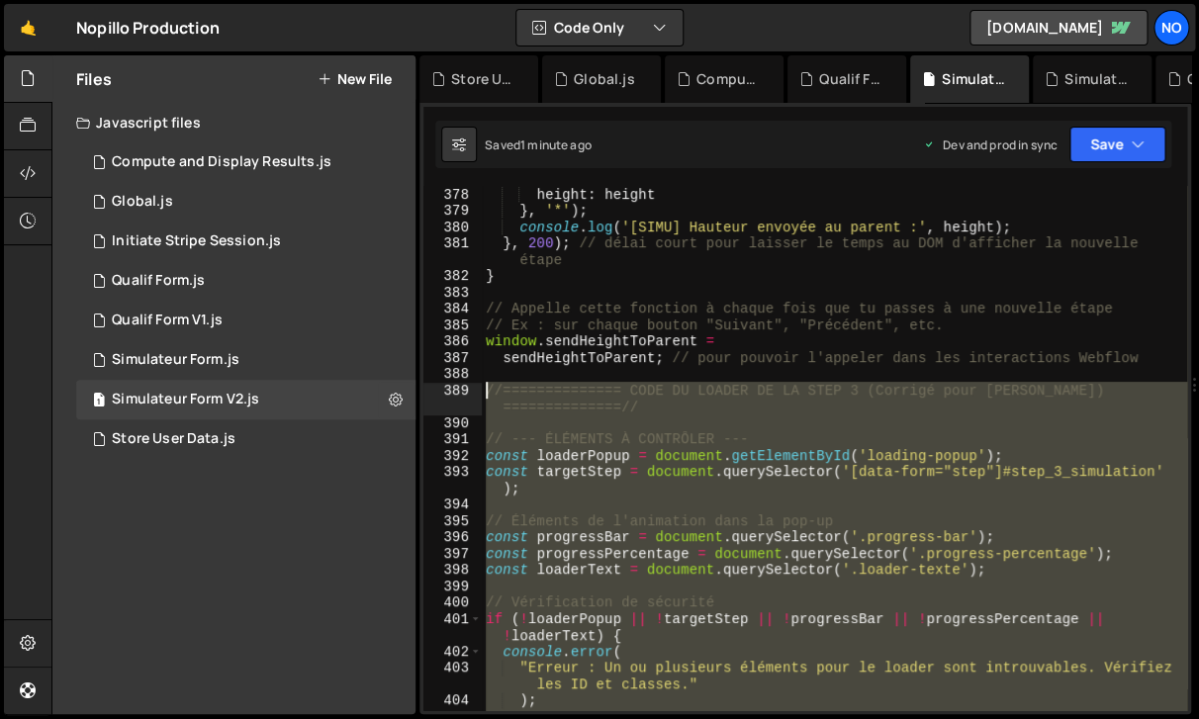
drag, startPoint x: 517, startPoint y: 455, endPoint x: 489, endPoint y: 391, distance: 70.4
click at [489, 391] on div "height : height } , '*' ) ; console . log ( '[SIMU] Hauteur envoyée au parent :…" at bounding box center [834, 464] width 705 height 557
type textarea "//============== CODE DU LOADER DE LA STEP 3 (Corrigé pour [PERSON_NAME]) =====…"
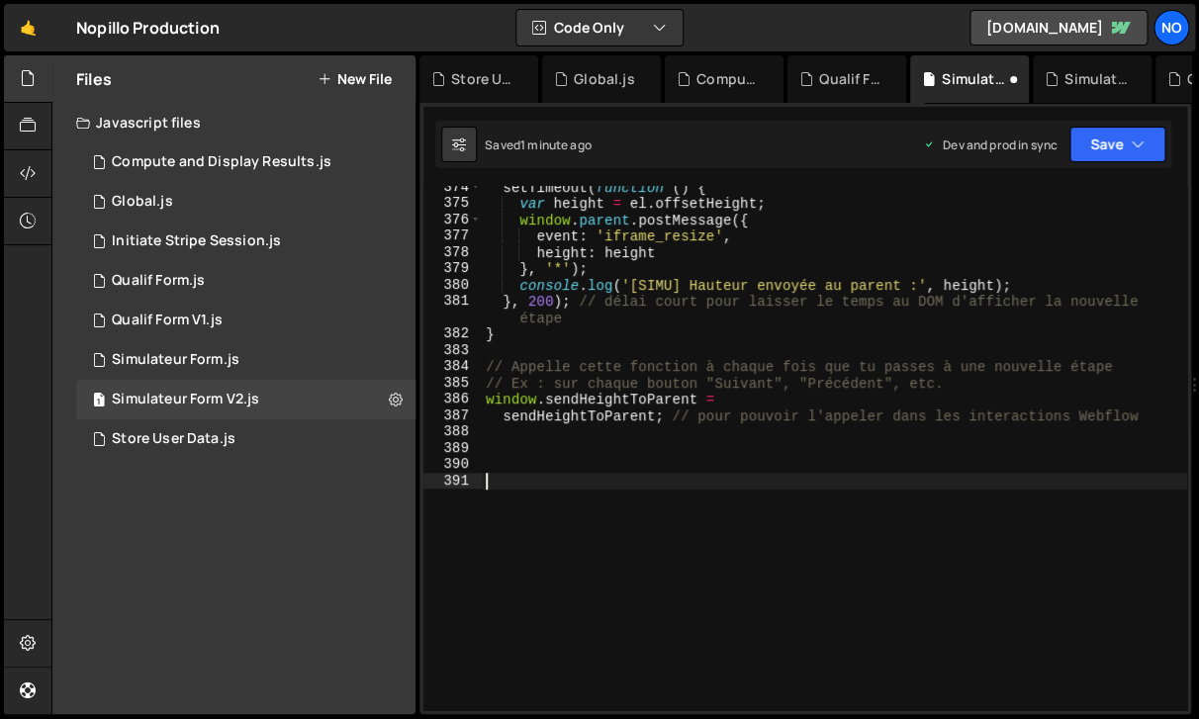
paste textarea "//============== FIN DU CODE DU LOADER ==============//"
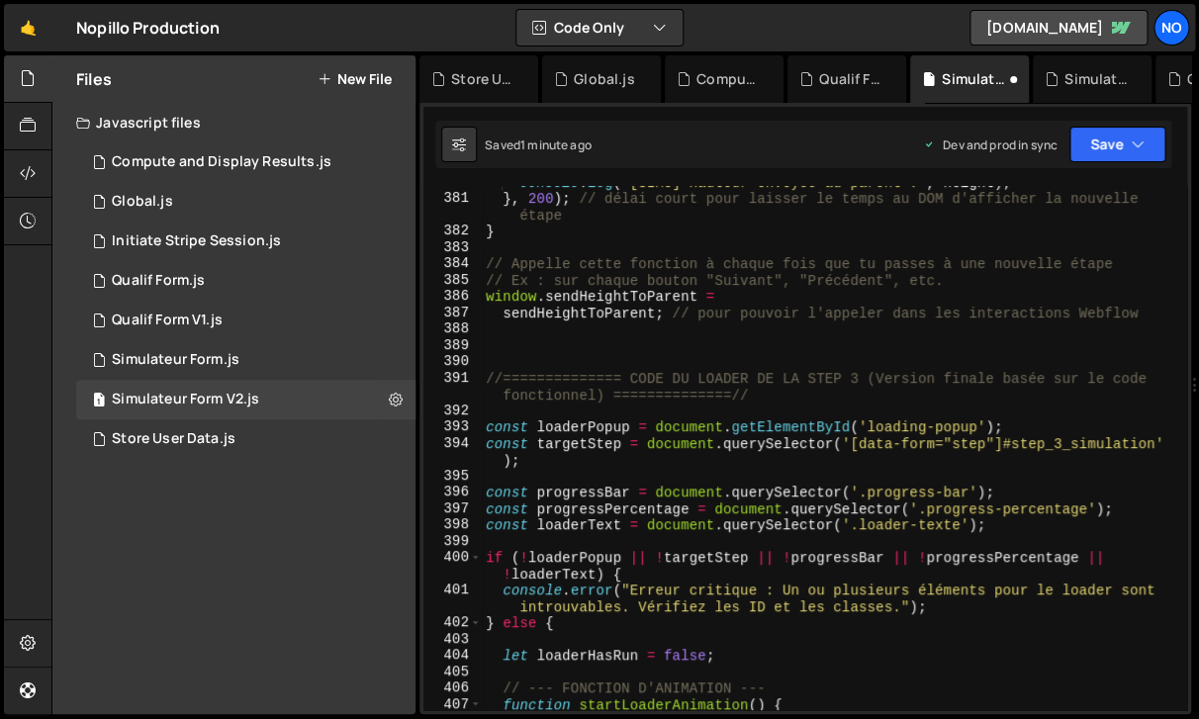
scroll to position [6910, 0]
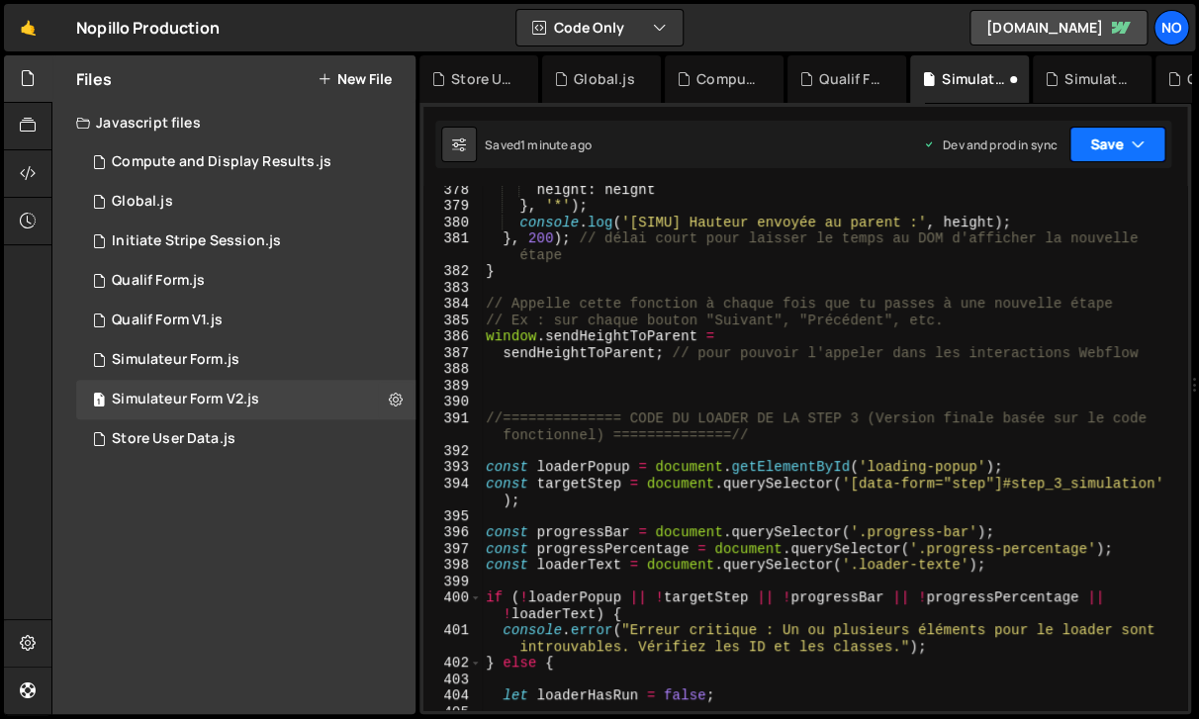
click at [1133, 146] on icon "button" at bounding box center [1138, 145] width 14 height 20
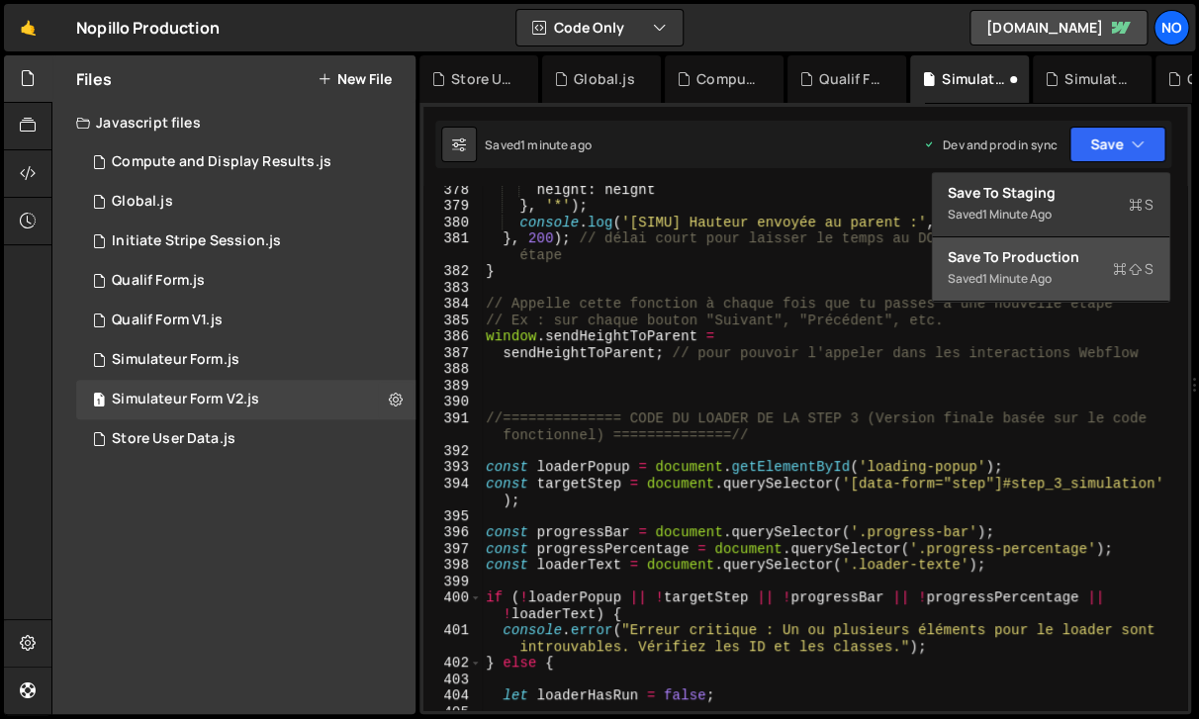
click at [1038, 270] on div "Saved 1 minute ago" at bounding box center [1051, 279] width 206 height 24
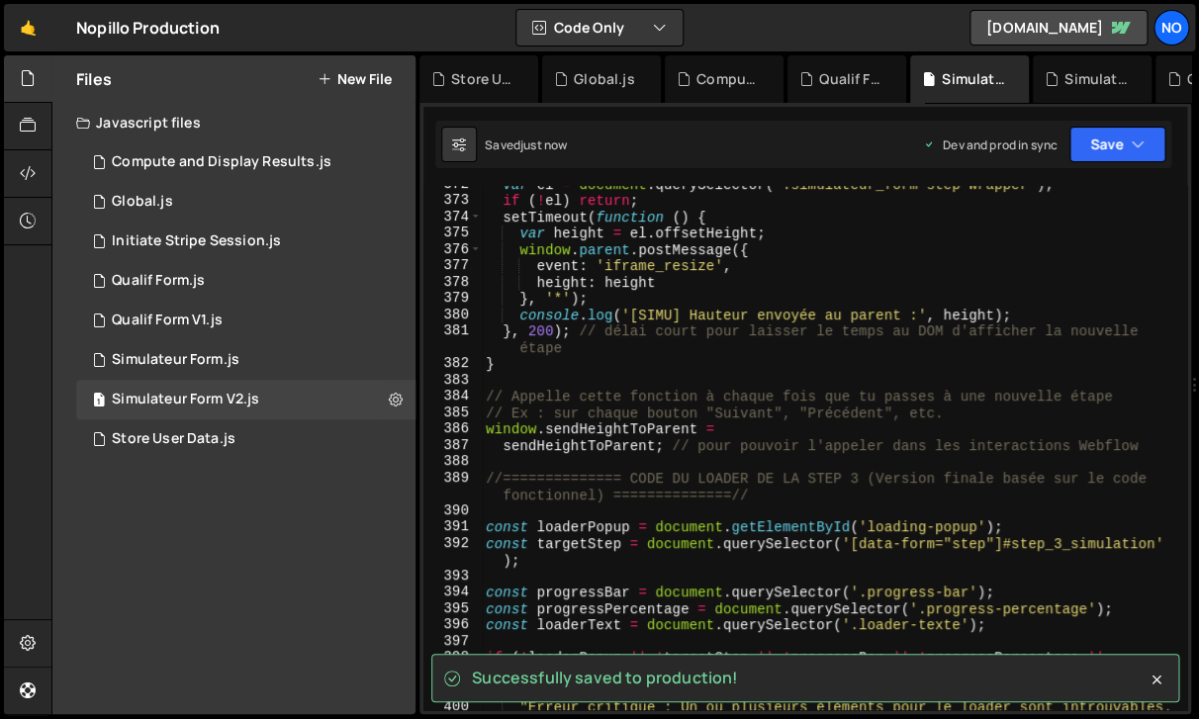
scroll to position [6817, 0]
click at [607, 498] on div "var el = document . querySelector ( '.simulateur_form-step-wrapper' ) ; if ( ! …" at bounding box center [834, 463] width 705 height 574
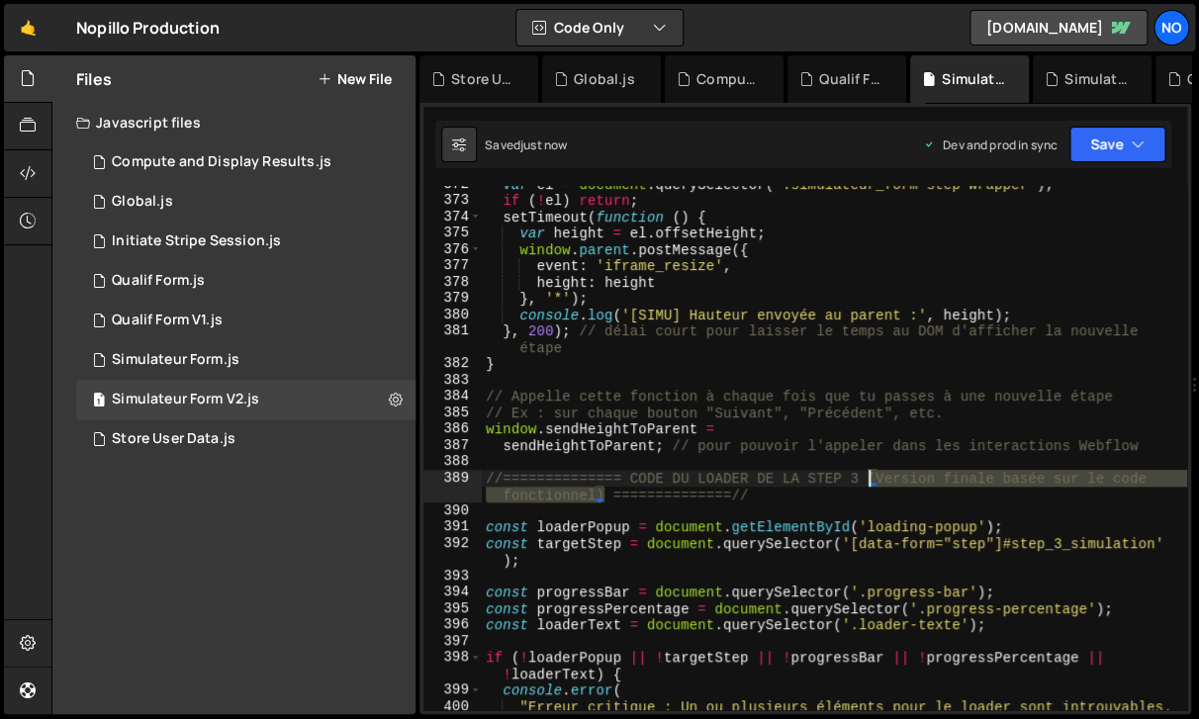
drag, startPoint x: 607, startPoint y: 498, endPoint x: 868, endPoint y: 481, distance: 261.7
click at [868, 481] on div "var el = document . querySelector ( '.simulateur_form-step-wrapper' ) ; if ( ! …" at bounding box center [834, 463] width 705 height 574
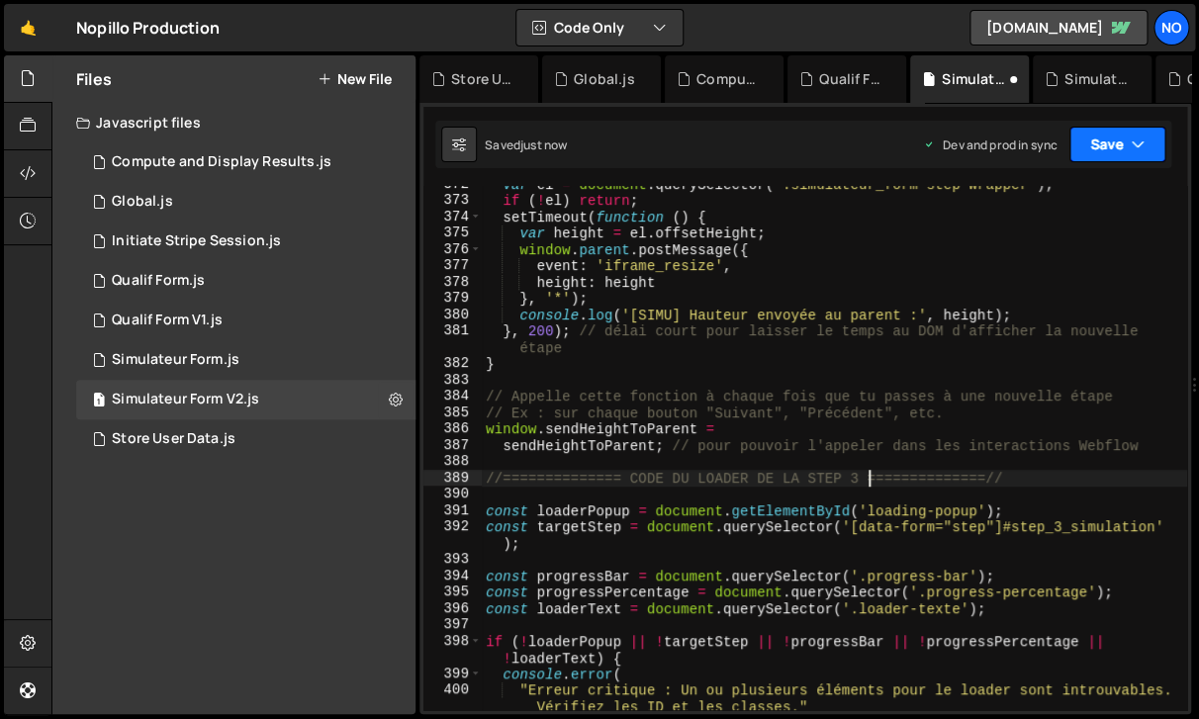
type textarea "//============== CODE DU LOADER DE LA STEP 3 ==============//"
click at [1110, 136] on button "Save" at bounding box center [1118, 145] width 96 height 36
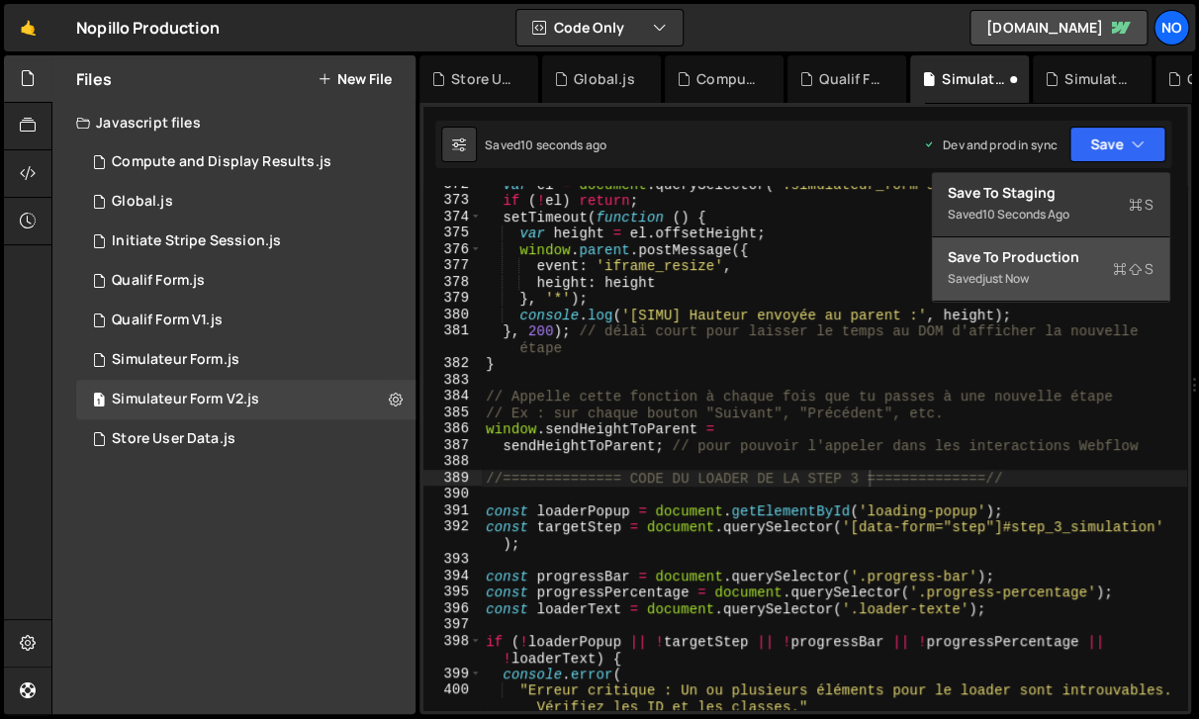
click at [1019, 287] on div "just now" at bounding box center [1005, 278] width 47 height 17
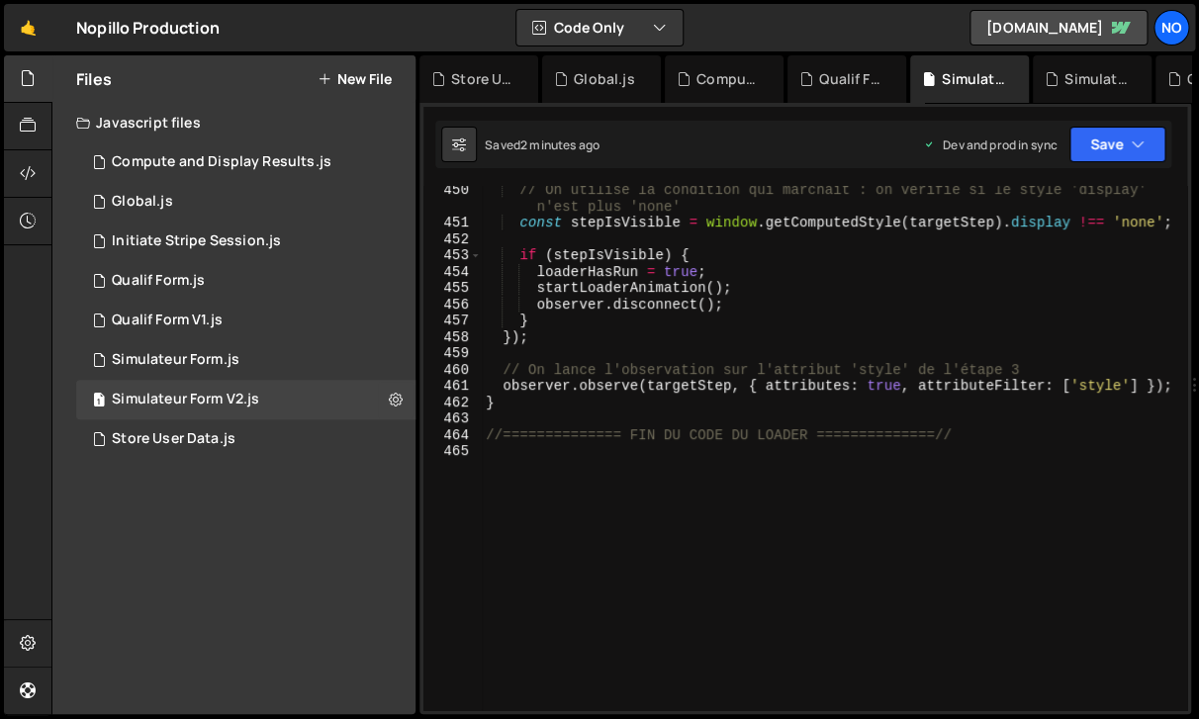
scroll to position [8166, 0]
click at [519, 465] on div "// On utilise la condition qui marchait : on vérifie si le style 'display' n'es…" at bounding box center [834, 469] width 705 height 574
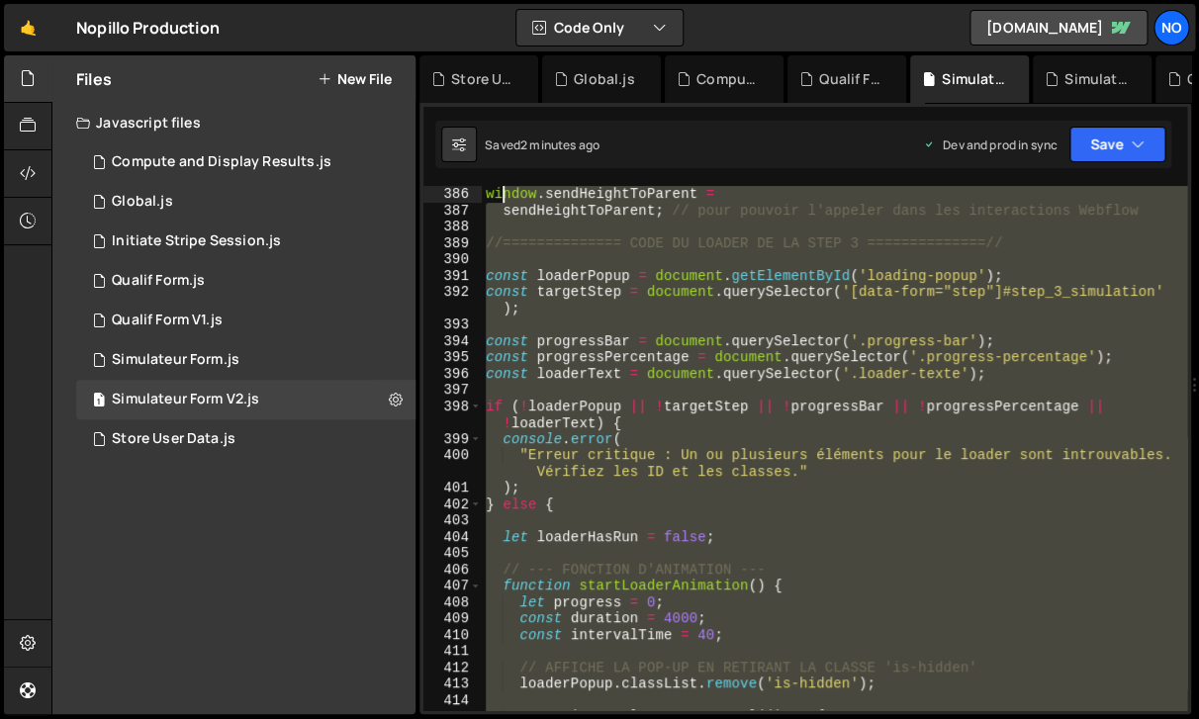
scroll to position [7052, 0]
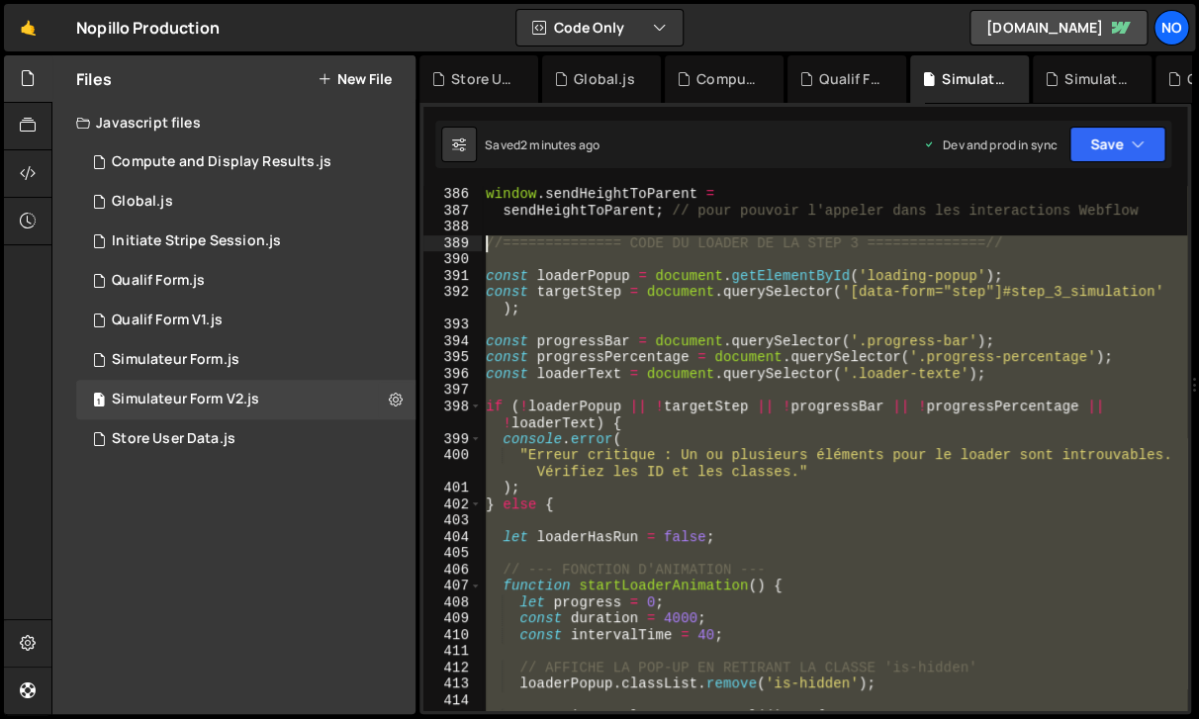
drag, startPoint x: 513, startPoint y: 461, endPoint x: 474, endPoint y: 249, distance: 215.4
click at [482, 249] on div "window . sendHeightToParent = sendHeightToParent ; // pour pouvoir l'appeler da…" at bounding box center [834, 448] width 705 height 524
type textarea "//============== CODE DU LOADER DE LA STEP 3 ==============//"
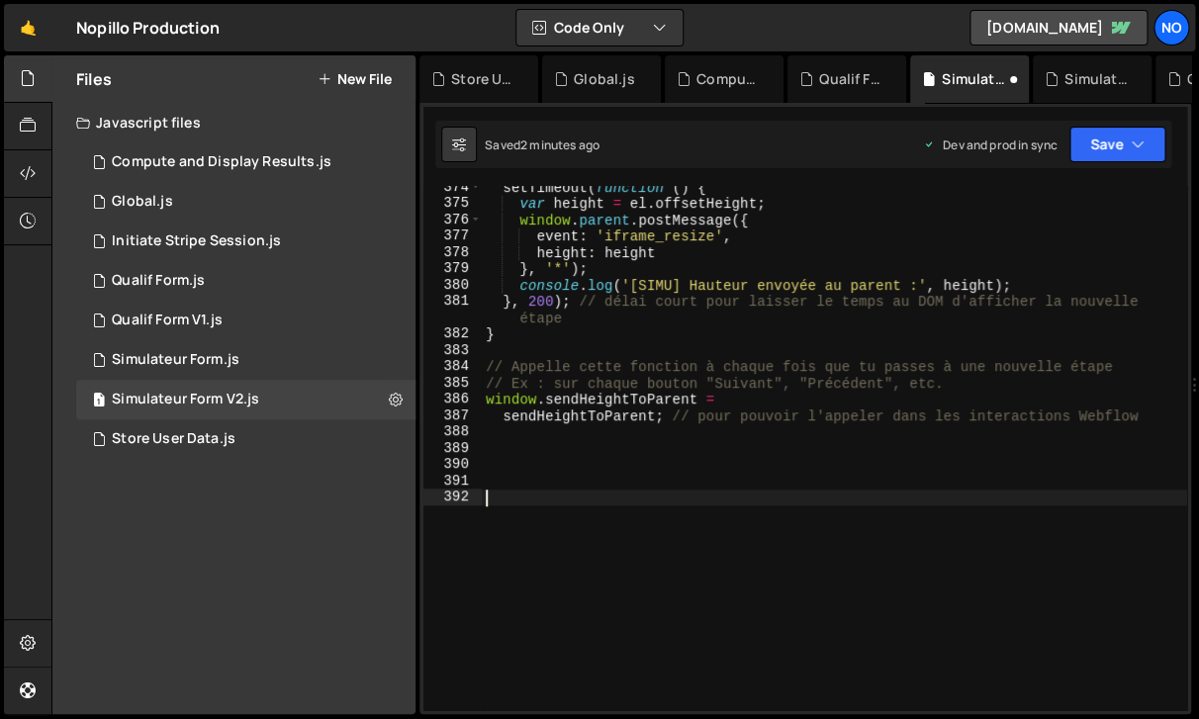
paste textarea "}"
type textarea "}"
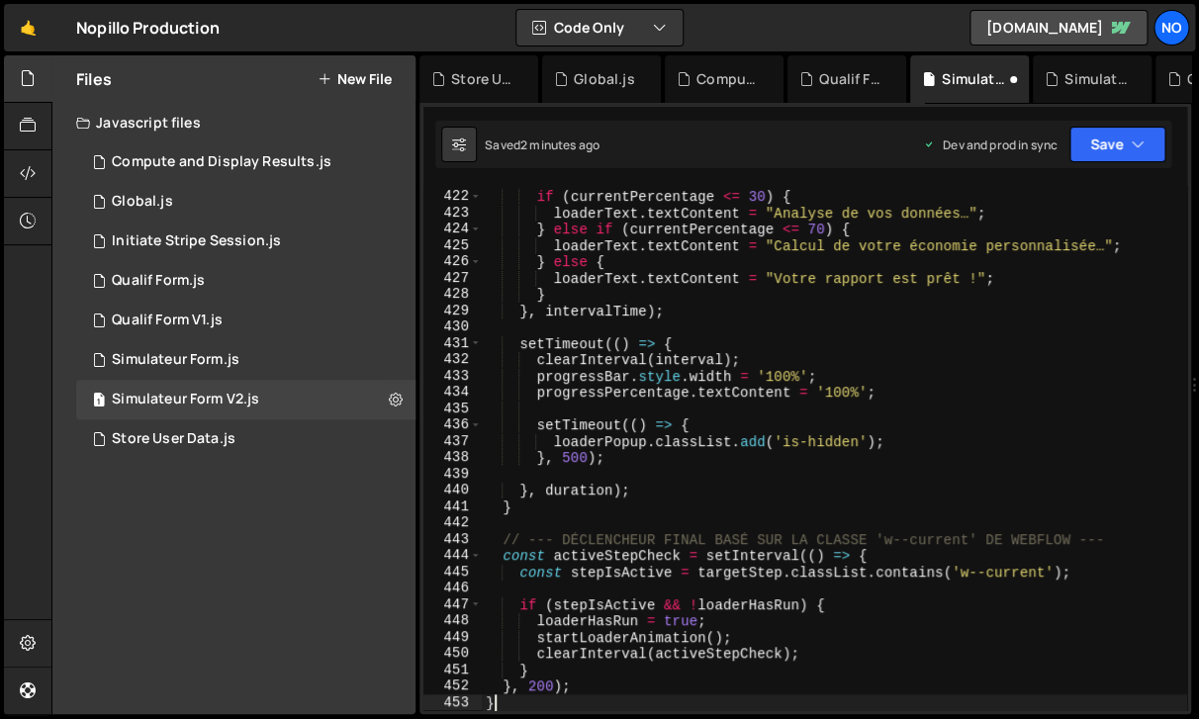
scroll to position [7703, 0]
click at [1114, 153] on button "Save" at bounding box center [1118, 145] width 96 height 36
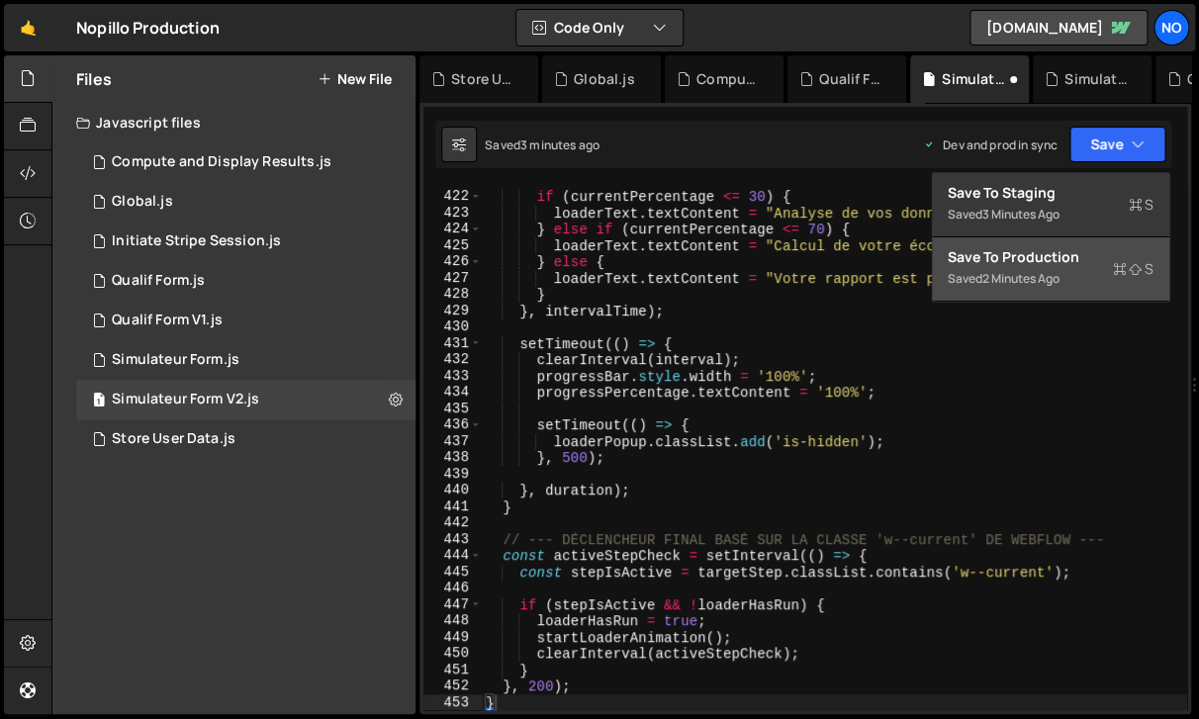
click at [1056, 265] on div "Save to Production S" at bounding box center [1051, 257] width 206 height 20
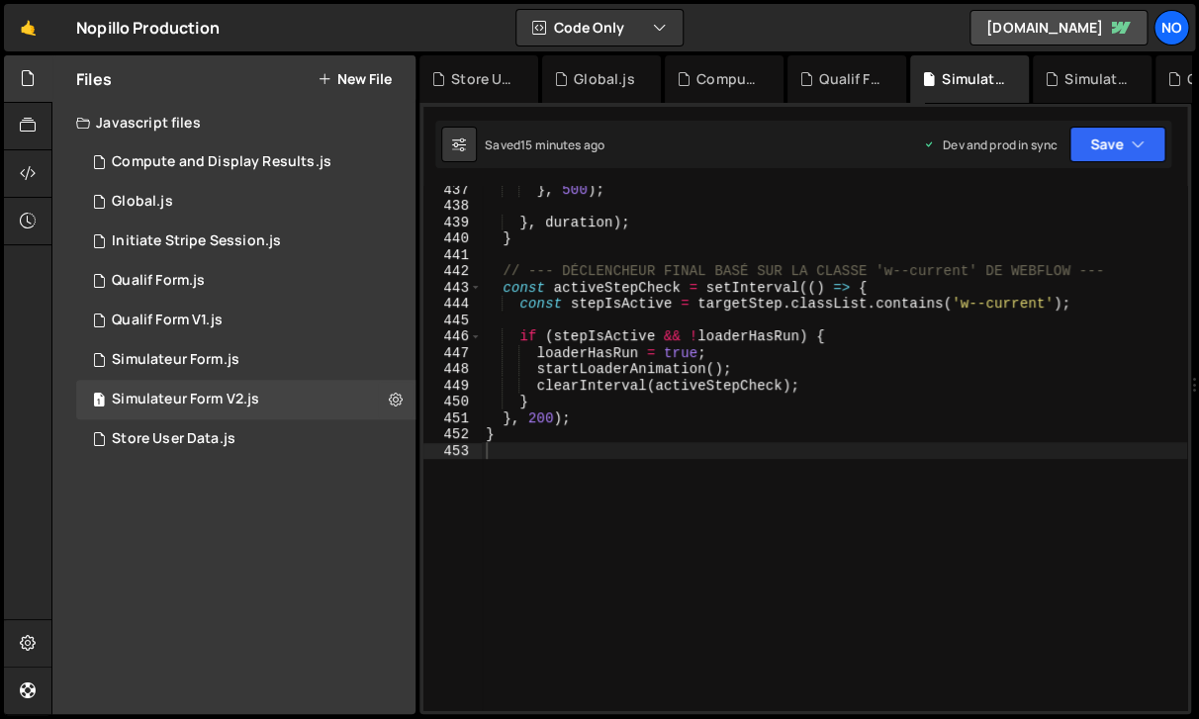
scroll to position [7957, 0]
click at [497, 453] on div "} , 500 ) ; } , duration ) ; } // --- DÉCLENCHEUR FINAL BASÉ SUR LA CLASSE 'w--…" at bounding box center [834, 457] width 705 height 557
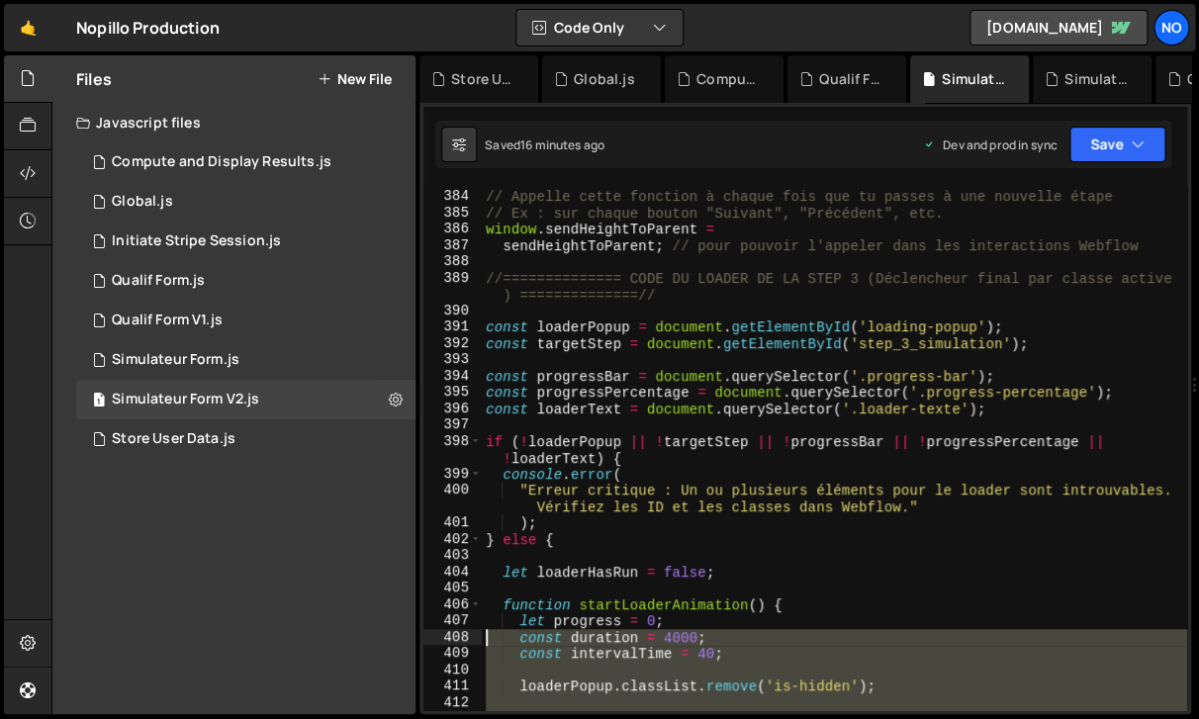
scroll to position [7018, 0]
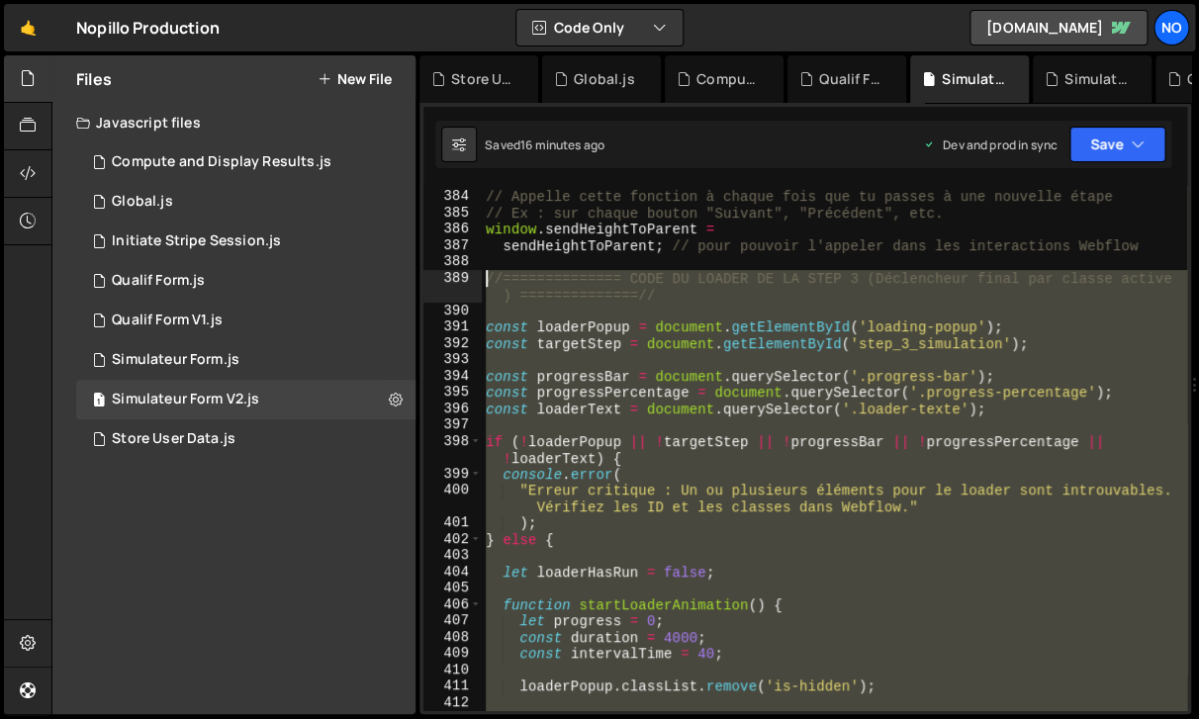
drag, startPoint x: 497, startPoint y: 453, endPoint x: 488, endPoint y: 281, distance: 172.4
click at [488, 281] on div "// Appelle cette fonction à chaque fois que tu passes à une nouvelle étape // E…" at bounding box center [834, 450] width 705 height 557
type textarea "//============== CODE DU LOADER DE LA STEP 3 (Déclencheur final par classe acti…"
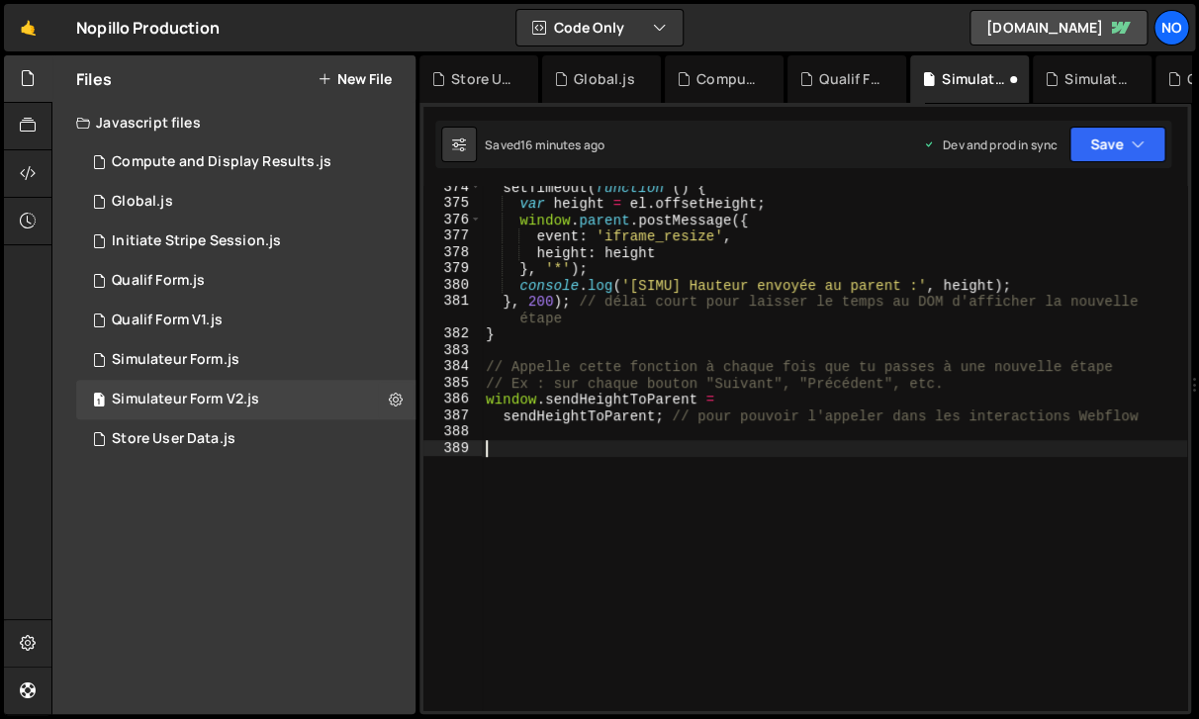
paste textarea "//============== FIN DU CODE DU LOADER ==============//"
type textarea "//============== FIN DU CODE DU LOADER ==============//"
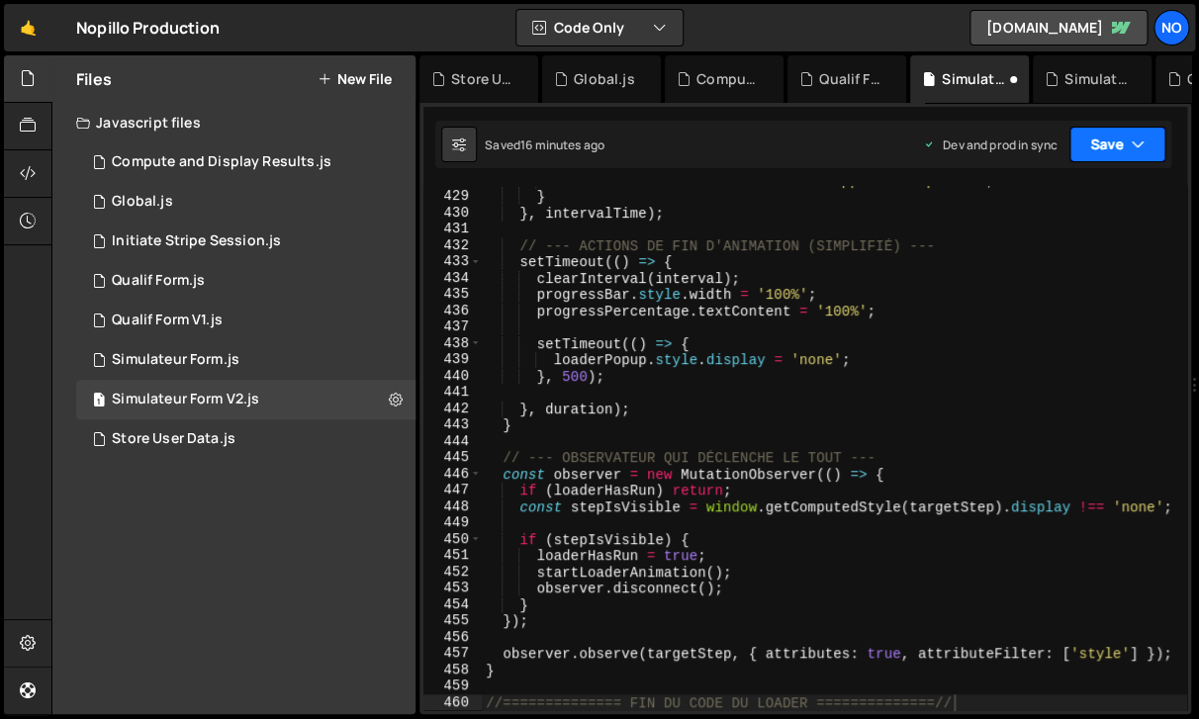
click at [1100, 162] on button "Save" at bounding box center [1118, 145] width 96 height 36
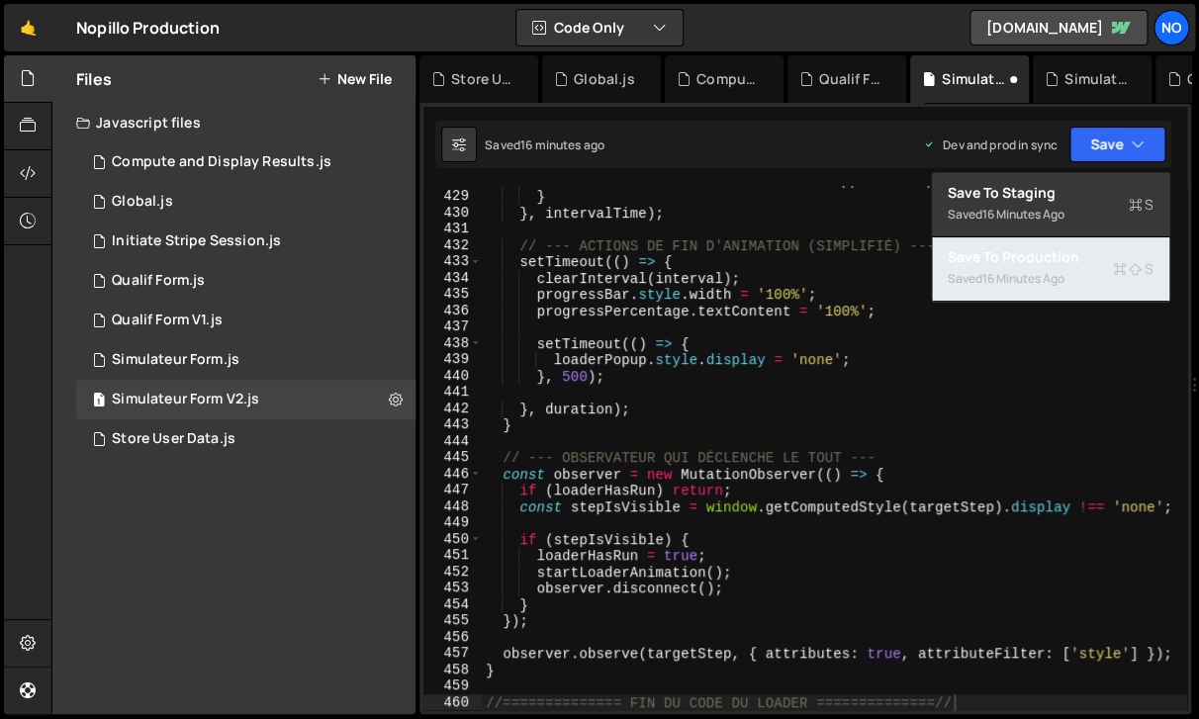
click at [1079, 268] on div "Saved 16 minutes ago" at bounding box center [1051, 279] width 206 height 24
